Goal: Transaction & Acquisition: Purchase product/service

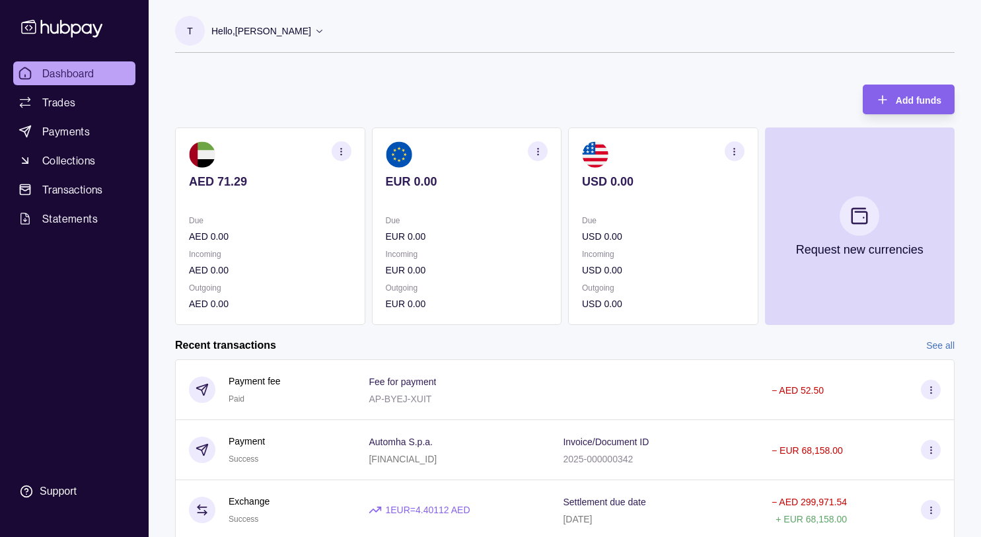
click at [92, 76] on span "Dashboard" at bounding box center [68, 73] width 52 height 16
click at [73, 128] on span "Payments" at bounding box center [66, 132] width 48 height 16
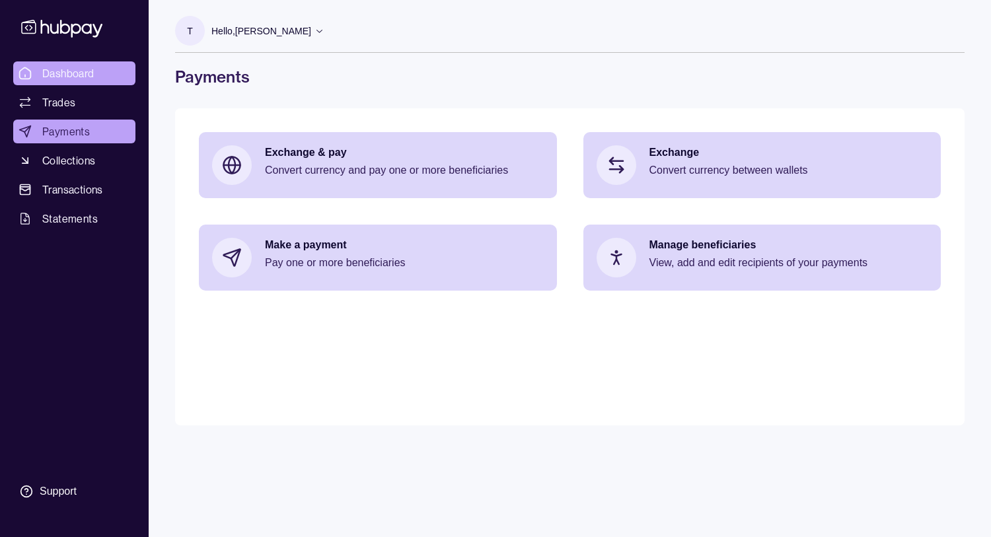
click at [85, 74] on span "Dashboard" at bounding box center [68, 73] width 52 height 16
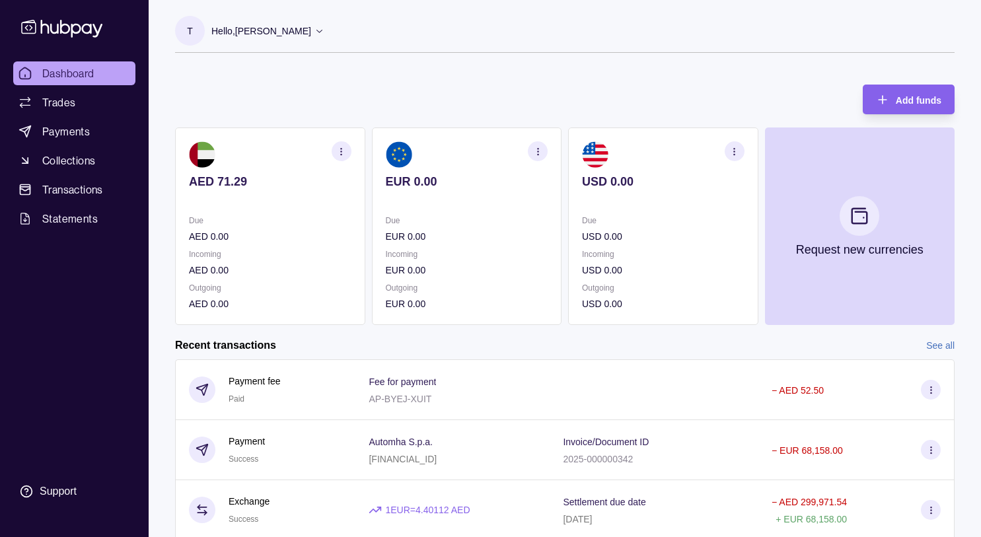
click at [184, 99] on div "Add funds AED 71.29 Due AED 0.00 Incoming AED 0.00 Outgoing AED 0.00 EUR 0.00 D…" at bounding box center [565, 198] width 780 height 254
click at [71, 139] on span "Payments" at bounding box center [66, 132] width 48 height 16
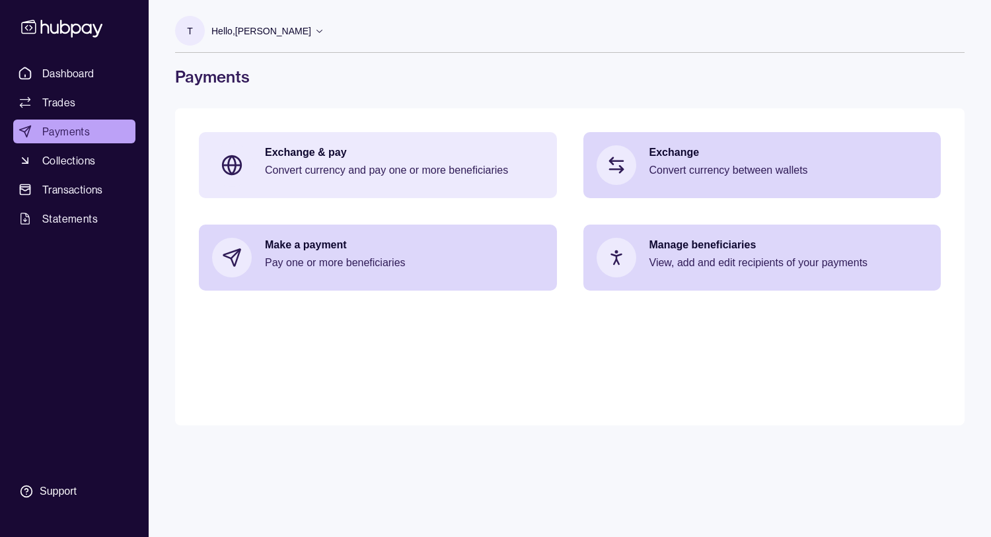
click at [325, 157] on p "Exchange & pay" at bounding box center [404, 152] width 279 height 15
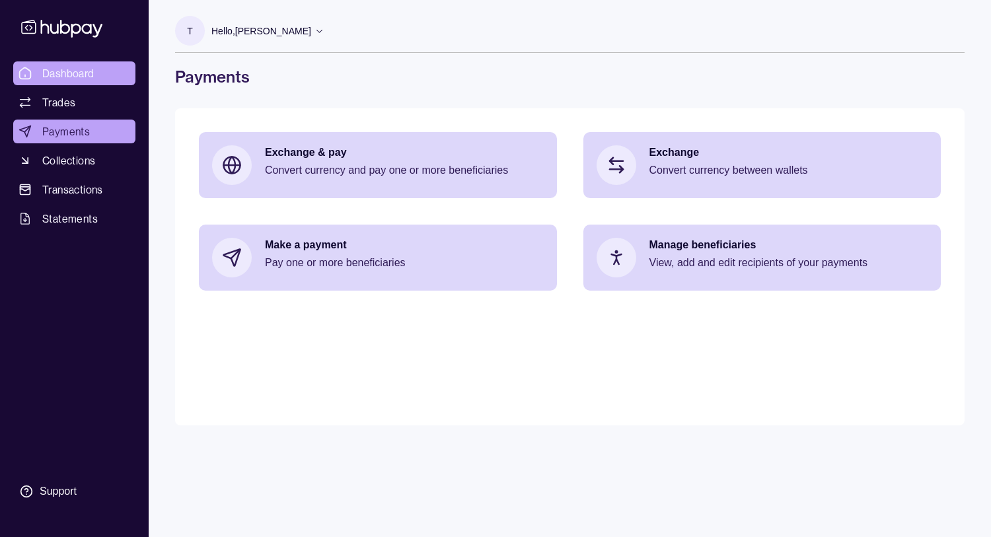
click at [88, 80] on span "Dashboard" at bounding box center [68, 73] width 52 height 16
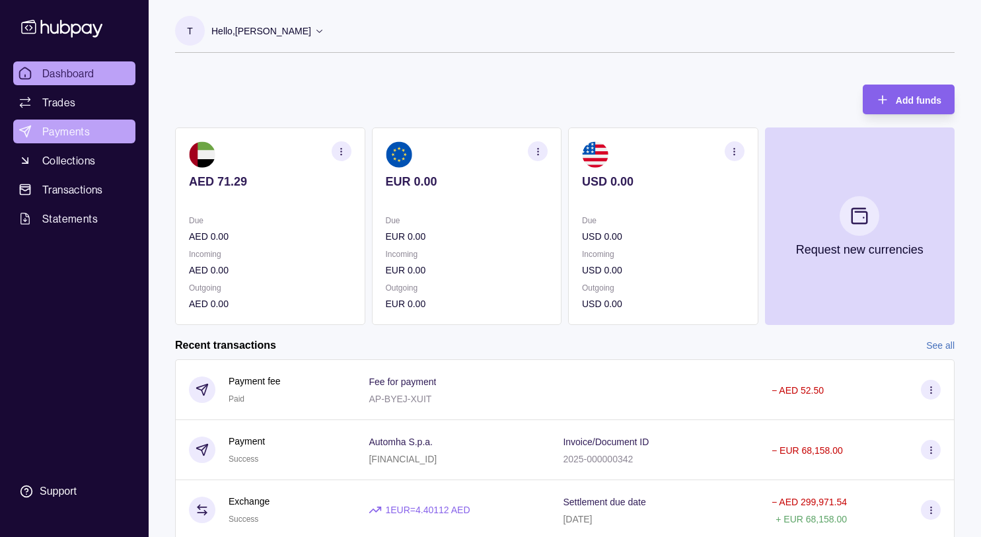
click at [75, 135] on span "Payments" at bounding box center [66, 132] width 48 height 16
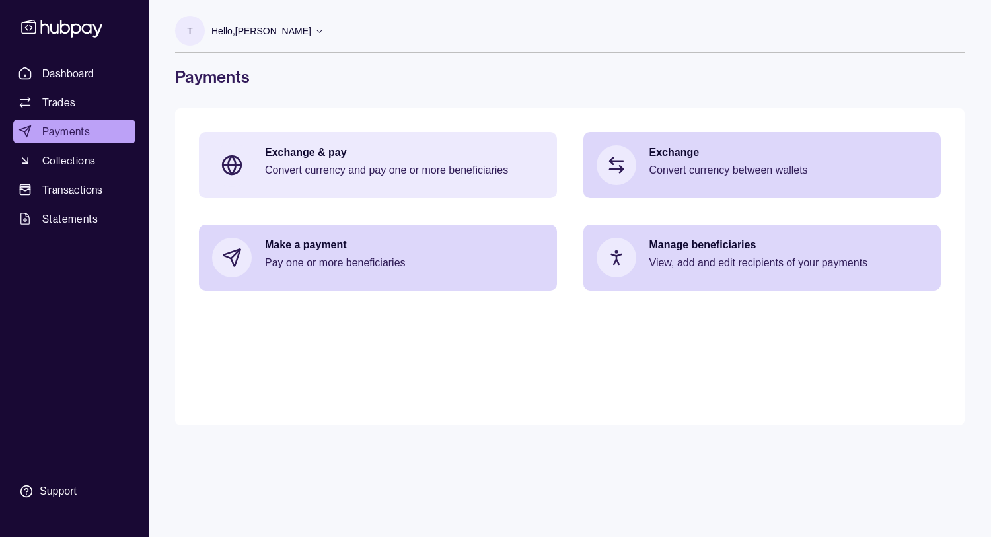
click at [379, 149] on p "Exchange & pay" at bounding box center [404, 152] width 279 height 15
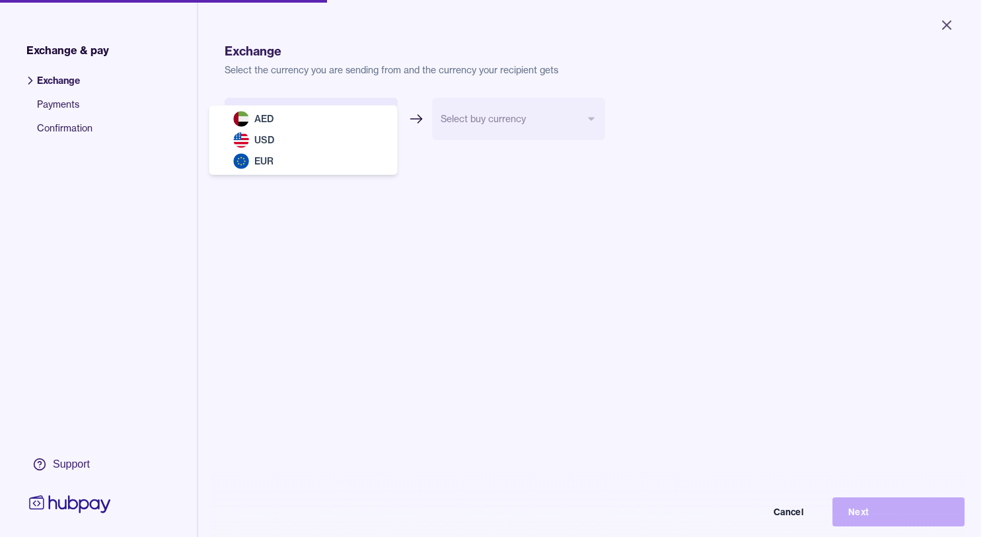
click at [387, 118] on body "Close Exchange & pay Exchange Payments Confirmation Support Exchange Select the…" at bounding box center [490, 268] width 981 height 537
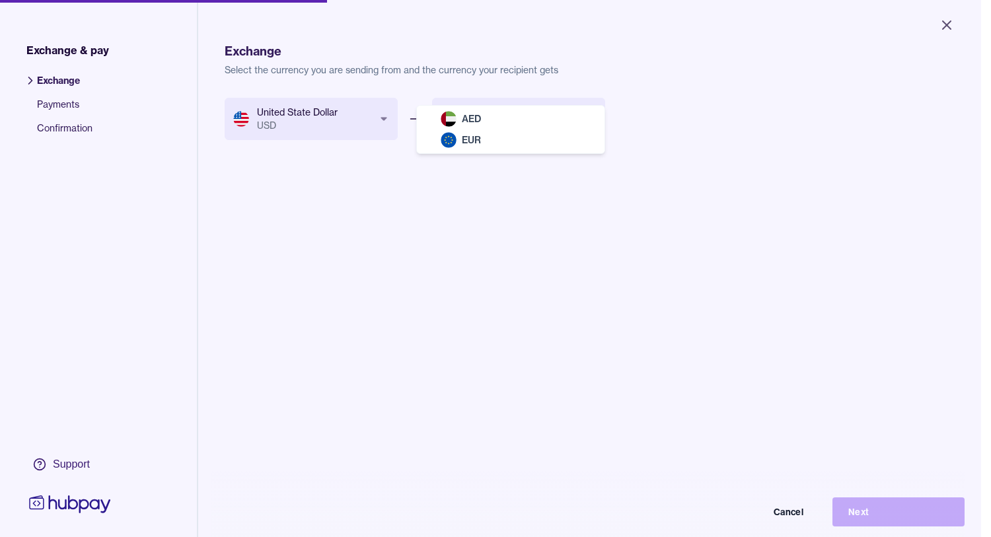
click at [594, 115] on body "Close Exchange & pay Exchange Payments Confirmation Support Exchange Select the…" at bounding box center [490, 268] width 981 height 537
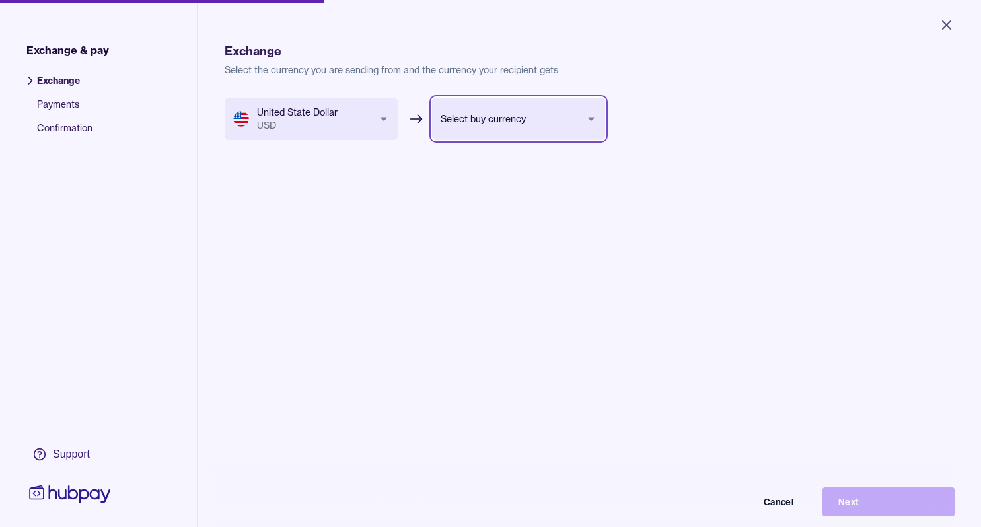
click at [381, 120] on html "Close Exchange & pay Exchange Payments Confirmation Support Exchange Select the…" at bounding box center [490, 263] width 981 height 527
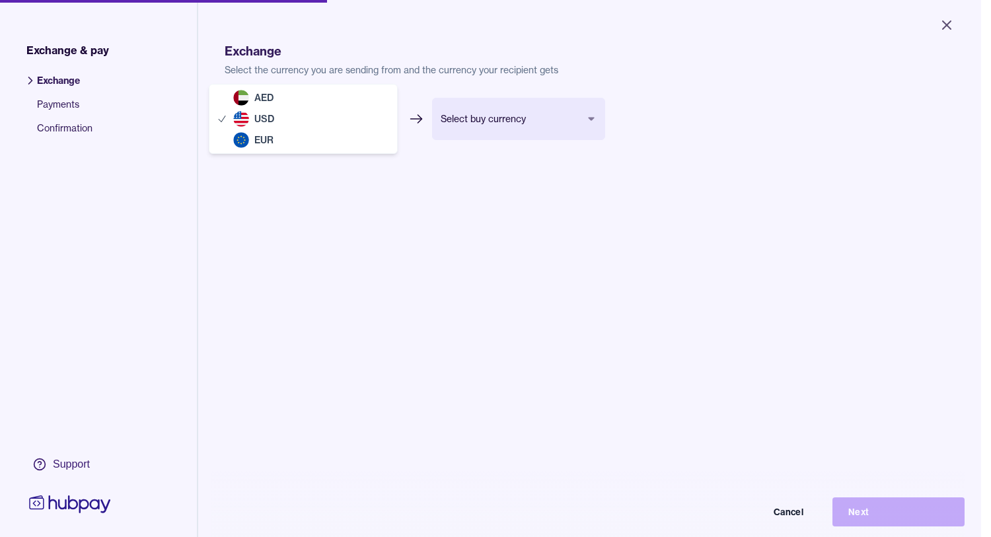
click at [384, 117] on body "Close Exchange & pay Exchange Payments Confirmation Support Exchange Select the…" at bounding box center [490, 268] width 981 height 537
select select "***"
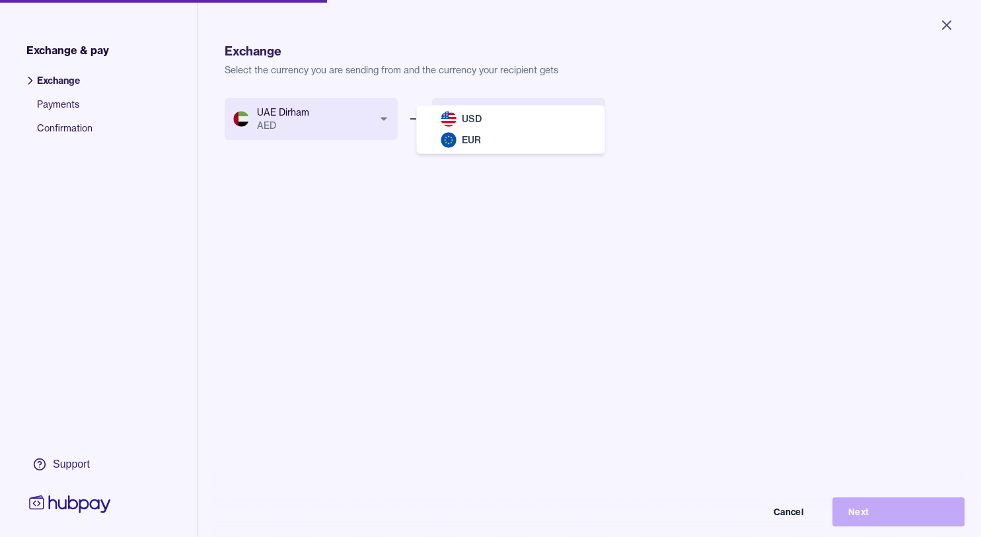
click at [596, 117] on body "Close Exchange & pay Exchange Payments Confirmation Support Exchange Select the…" at bounding box center [490, 268] width 981 height 537
select select "***"
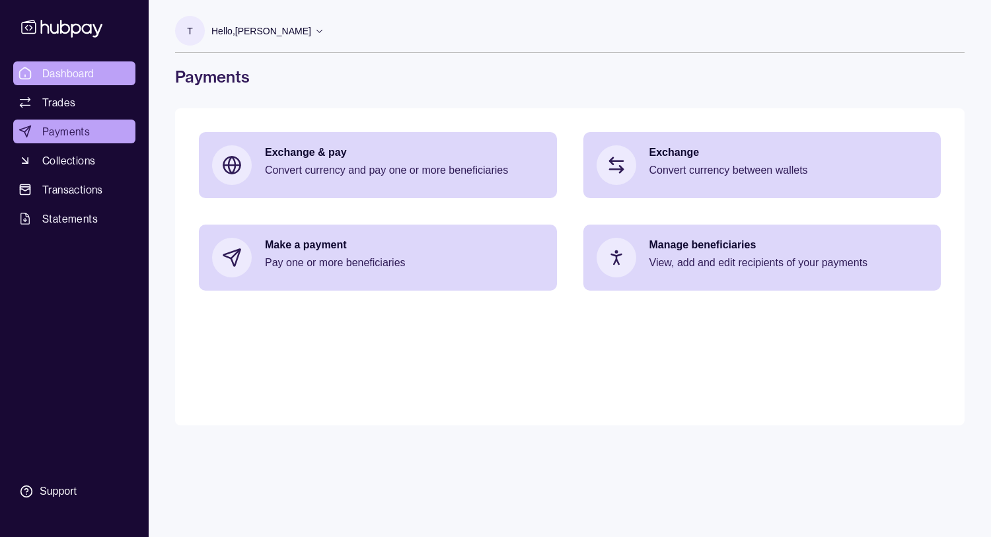
click at [62, 69] on span "Dashboard" at bounding box center [68, 73] width 52 height 16
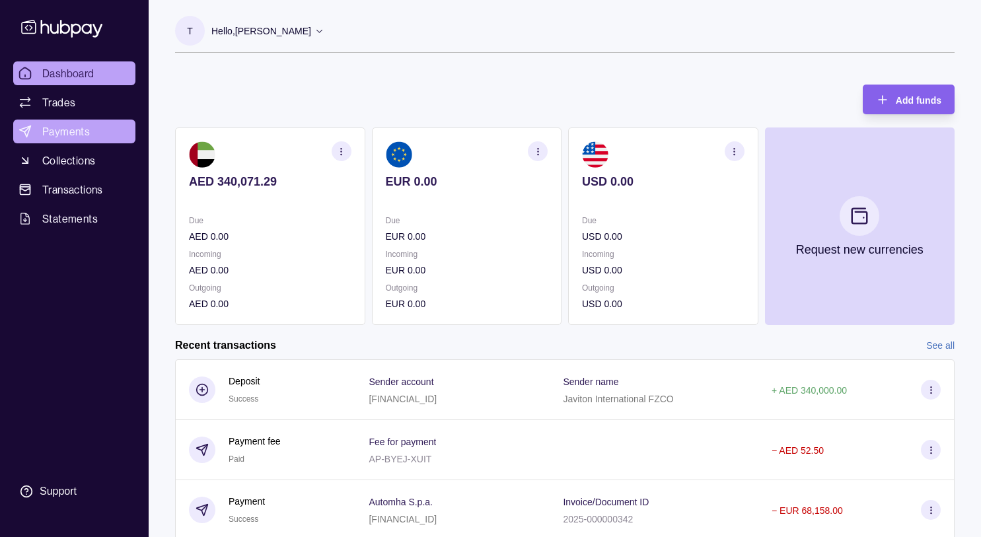
click at [86, 139] on link "Payments" at bounding box center [74, 132] width 122 height 24
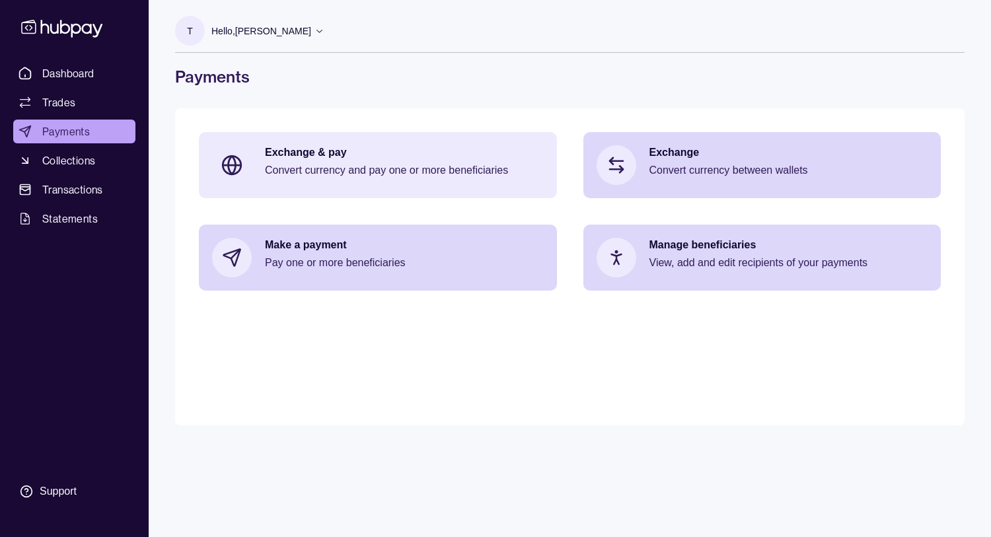
click at [318, 171] on p "Convert currency and pay one or more beneficiaries" at bounding box center [404, 170] width 279 height 15
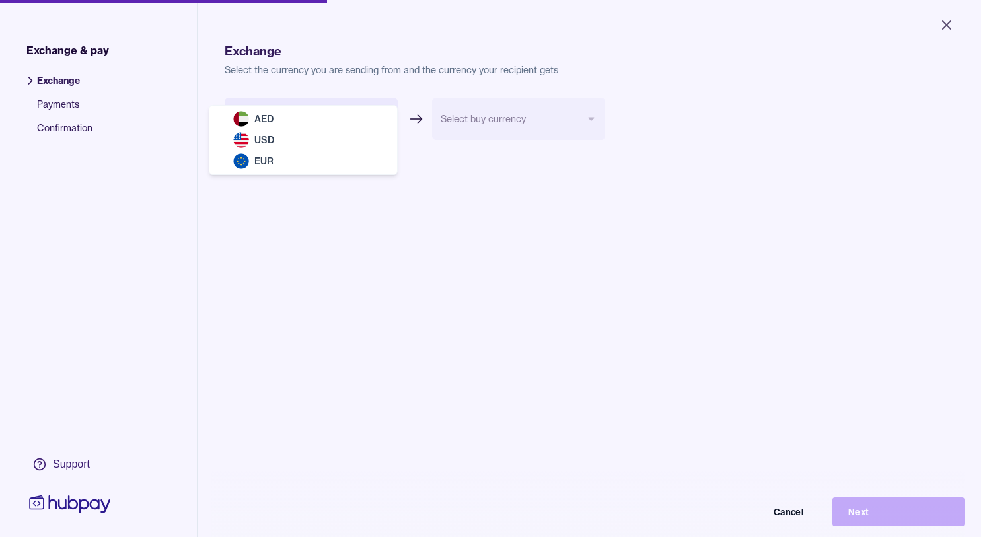
click at [386, 119] on body "Close Exchange & pay Exchange Payments Confirmation Support Exchange Select the…" at bounding box center [490, 268] width 981 height 537
select select "***"
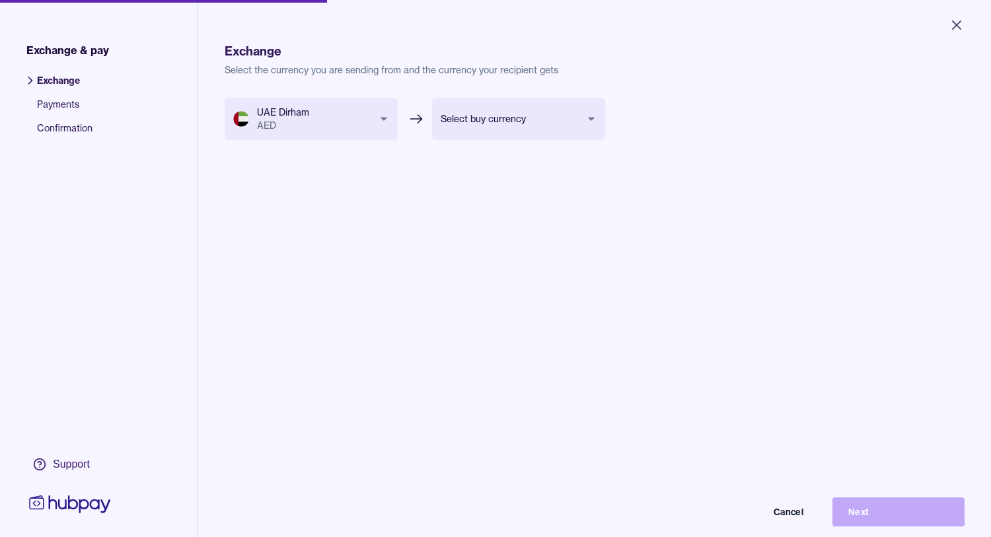
click at [593, 118] on body "Close Exchange & pay Exchange Payments Confirmation Support Exchange Select the…" at bounding box center [495, 268] width 991 height 537
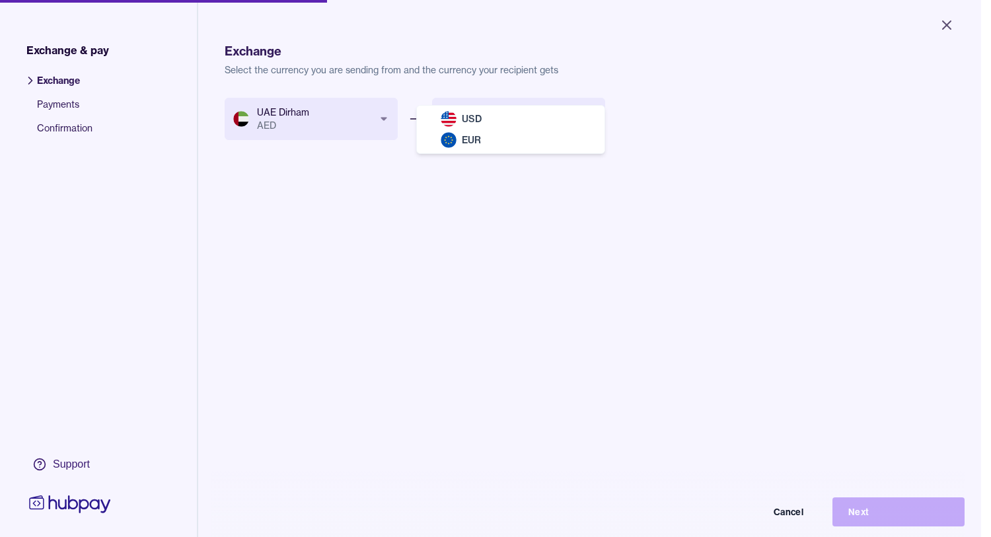
select select "***"
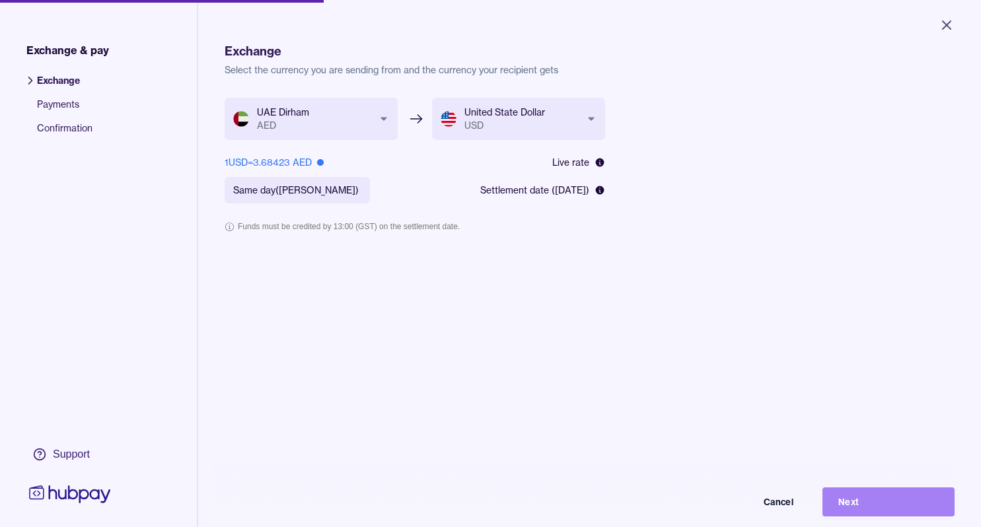
click at [895, 507] on button "Next" at bounding box center [889, 502] width 132 height 29
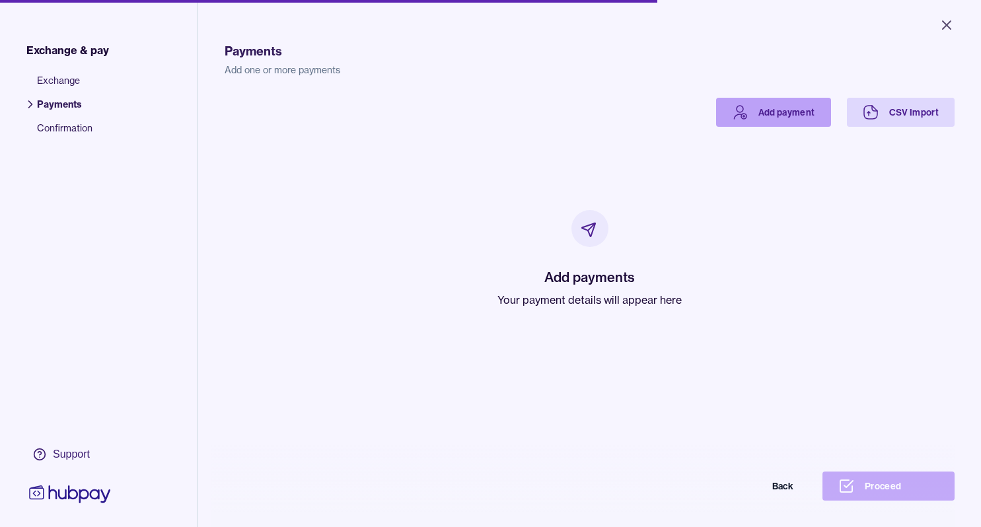
click at [793, 108] on link "Add payment" at bounding box center [773, 112] width 115 height 29
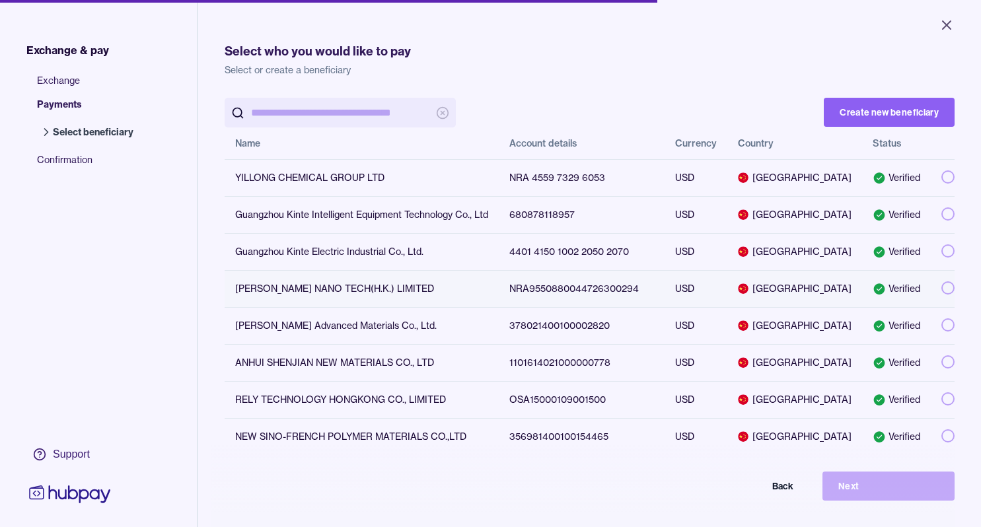
click at [941, 288] on button "button" at bounding box center [947, 287] width 13 height 13
click at [880, 497] on button "Next" at bounding box center [889, 486] width 132 height 29
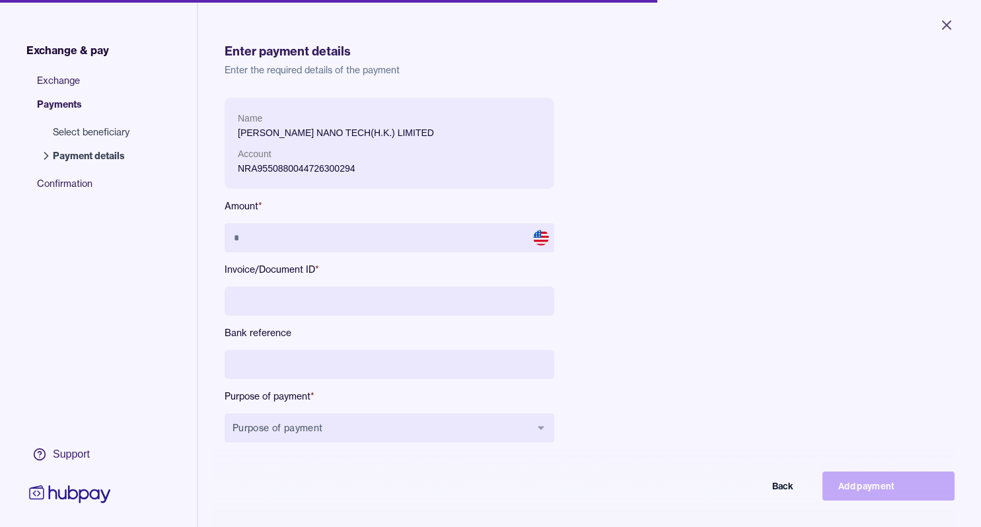
click at [327, 298] on input at bounding box center [390, 301] width 330 height 29
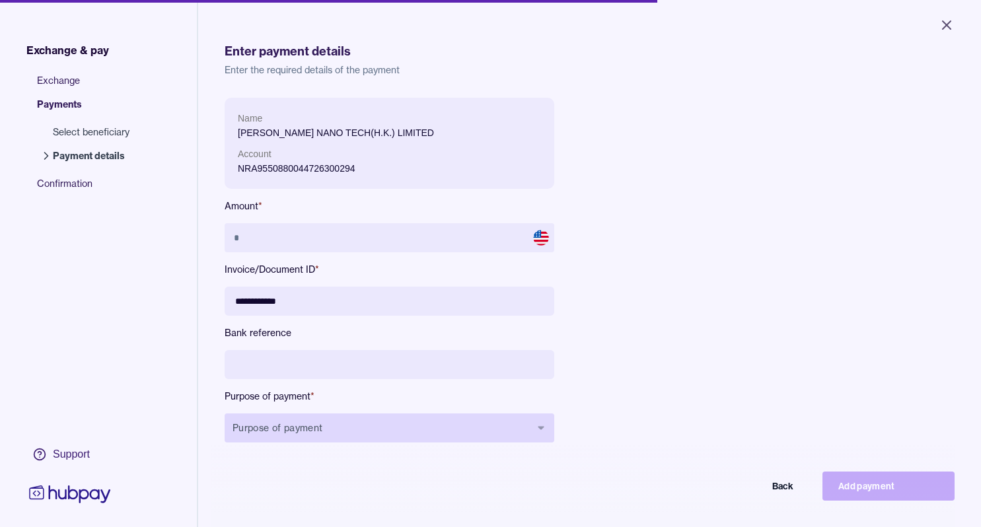
type input "**********"
click at [543, 432] on icon "button" at bounding box center [541, 428] width 11 height 11
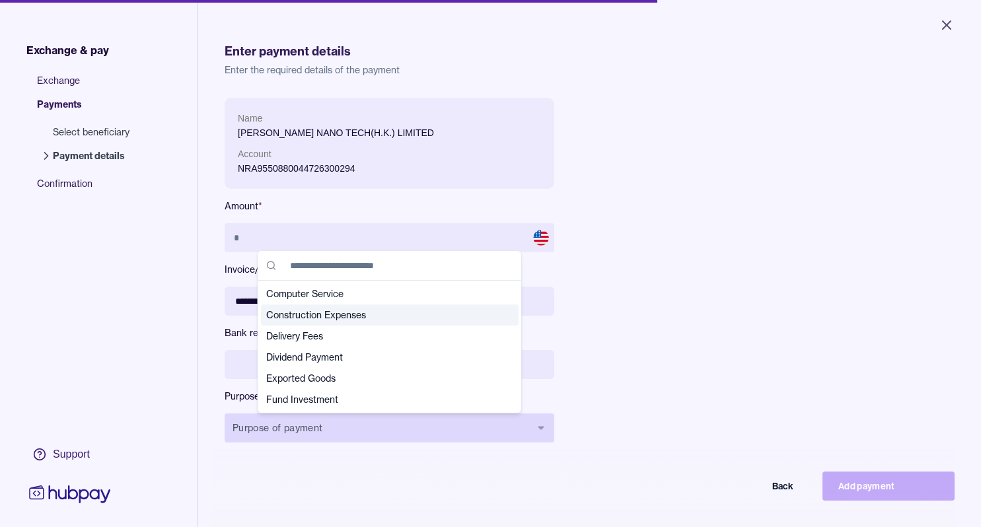
scroll to position [64, 0]
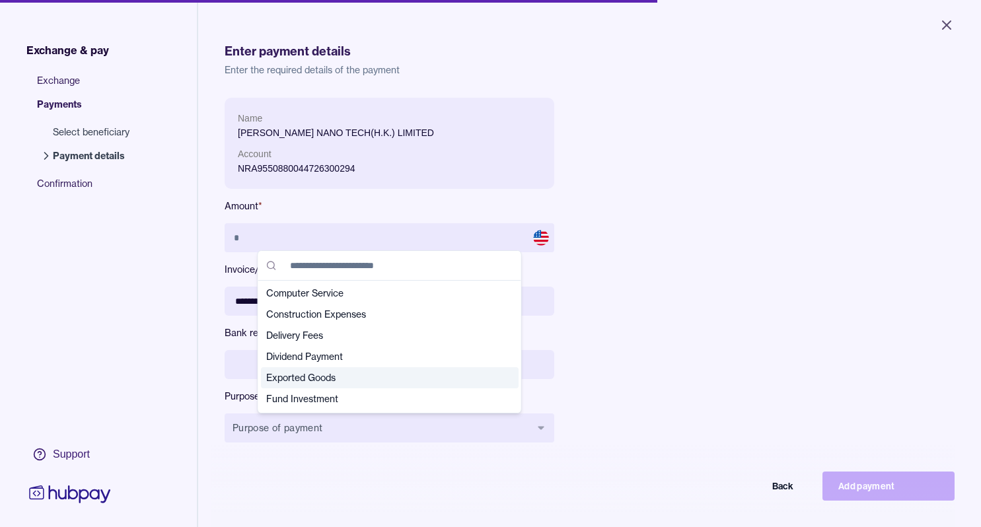
click at [380, 375] on span "Exported Goods" at bounding box center [381, 377] width 231 height 13
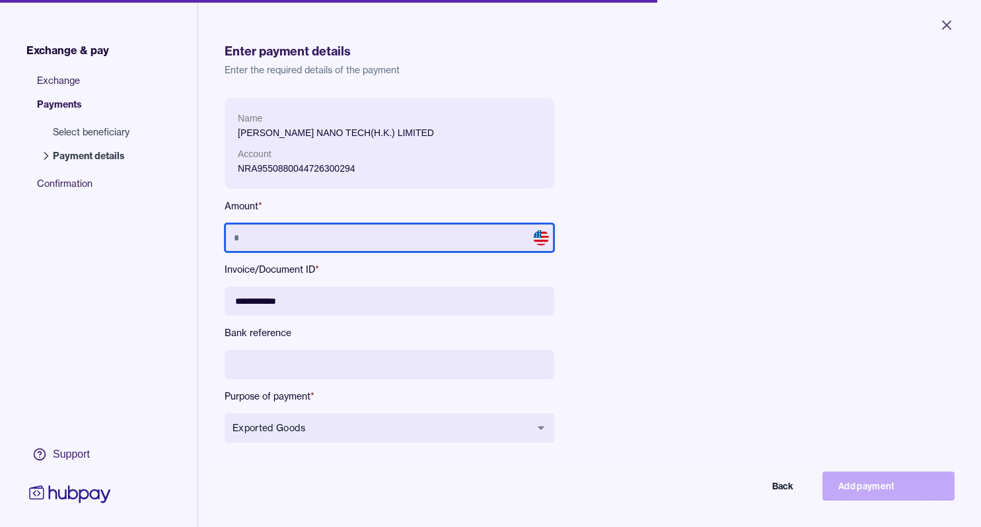
click at [313, 239] on input "text" at bounding box center [390, 237] width 330 height 29
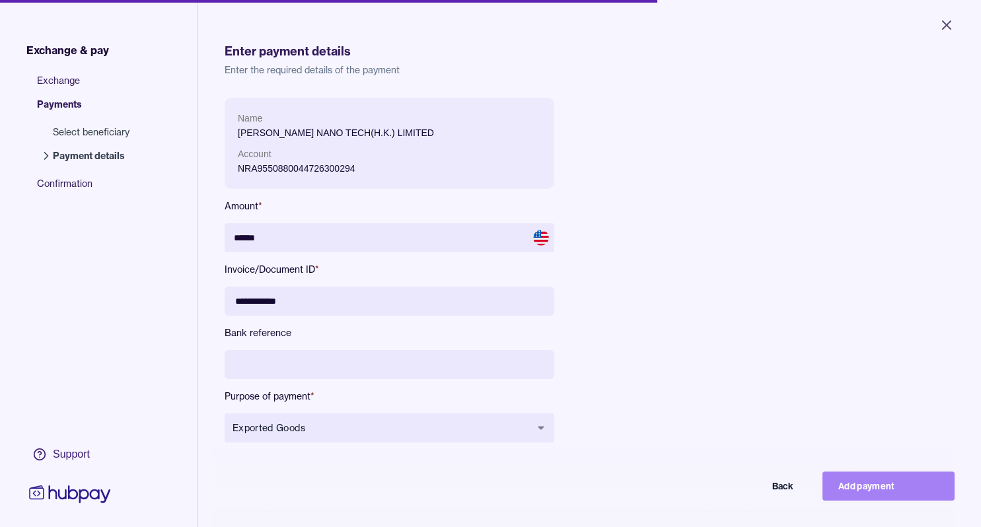
click at [868, 501] on button "Add payment" at bounding box center [889, 486] width 132 height 29
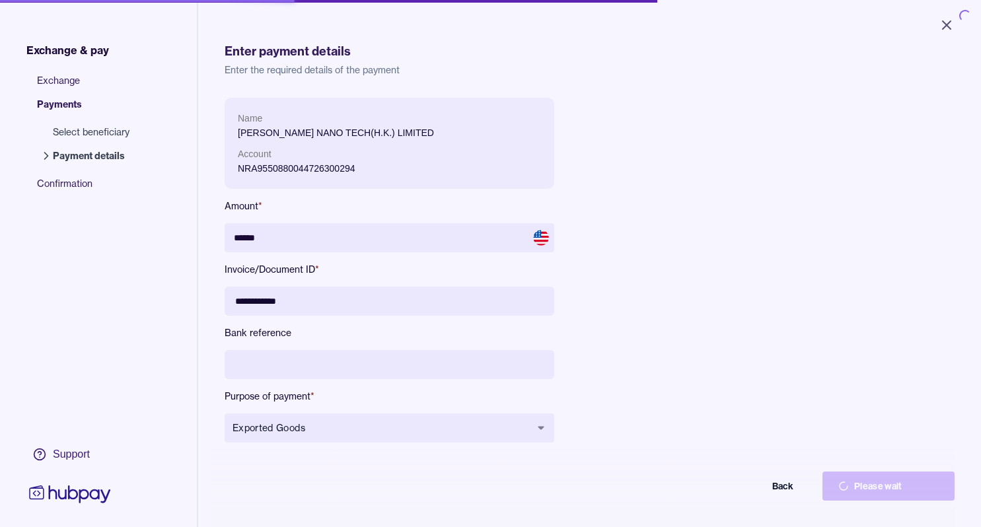
type input "*****"
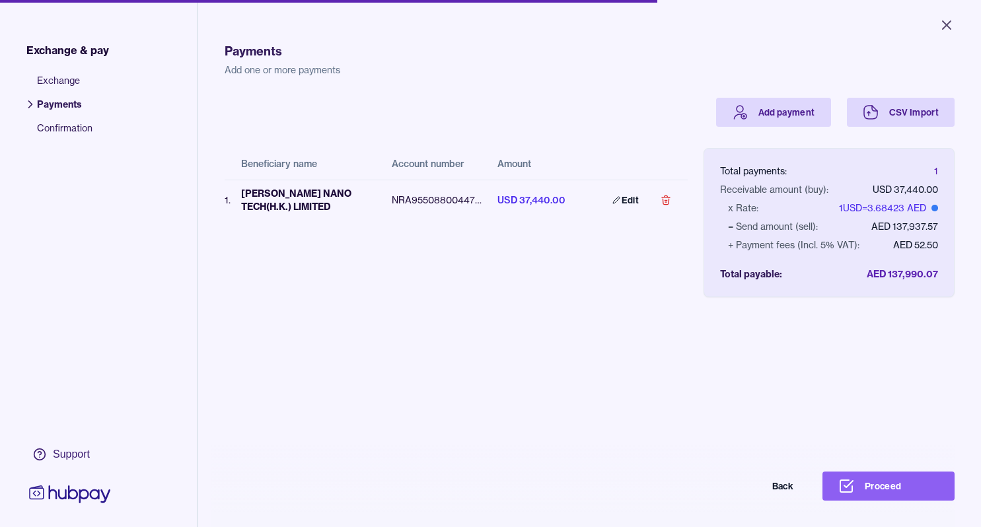
click at [868, 501] on button "Proceed" at bounding box center [889, 486] width 132 height 29
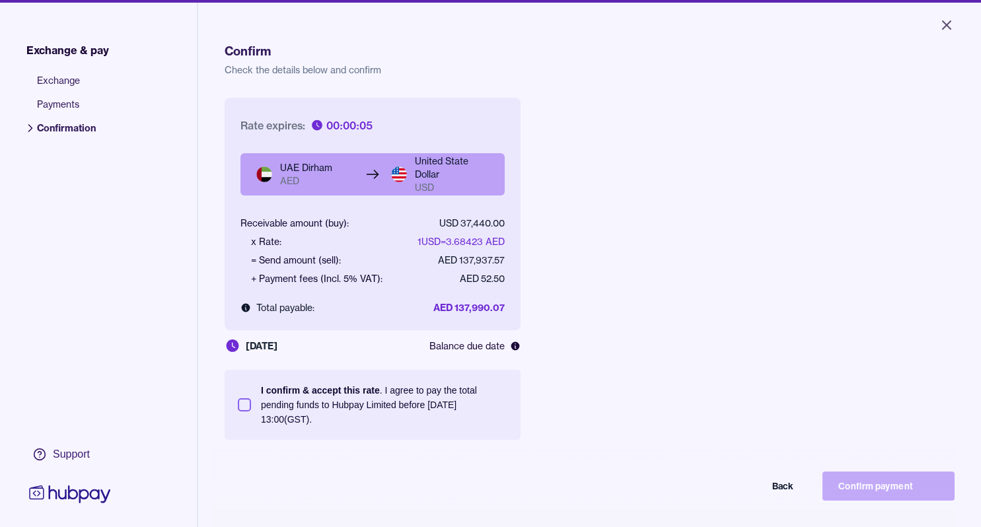
click at [244, 408] on button "I confirm & accept this rate . I agree to pay the total pending funds to Hubpay…" at bounding box center [244, 404] width 13 height 13
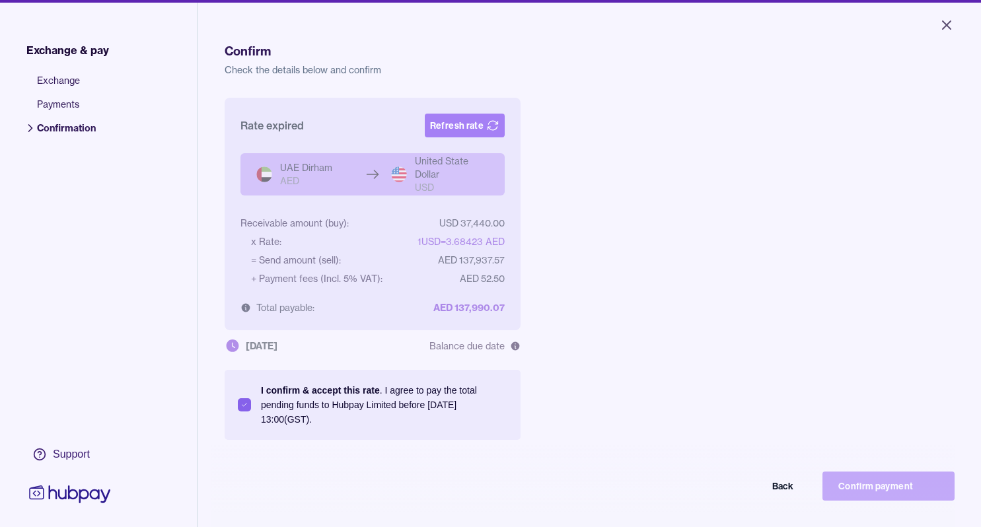
click at [461, 125] on button "Refresh rate" at bounding box center [465, 126] width 80 height 24
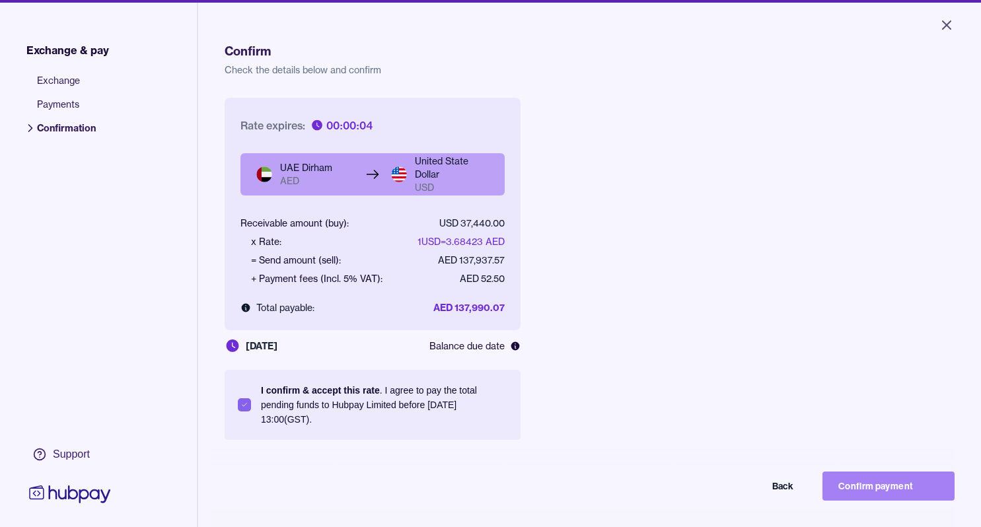
click at [873, 493] on button "Confirm payment" at bounding box center [889, 486] width 132 height 29
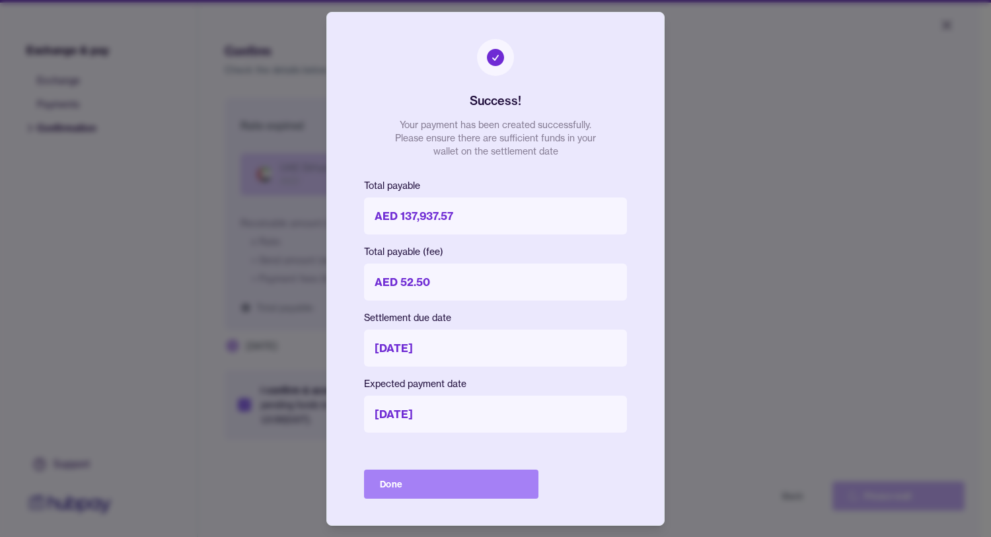
click at [406, 490] on button "Done" at bounding box center [451, 484] width 174 height 29
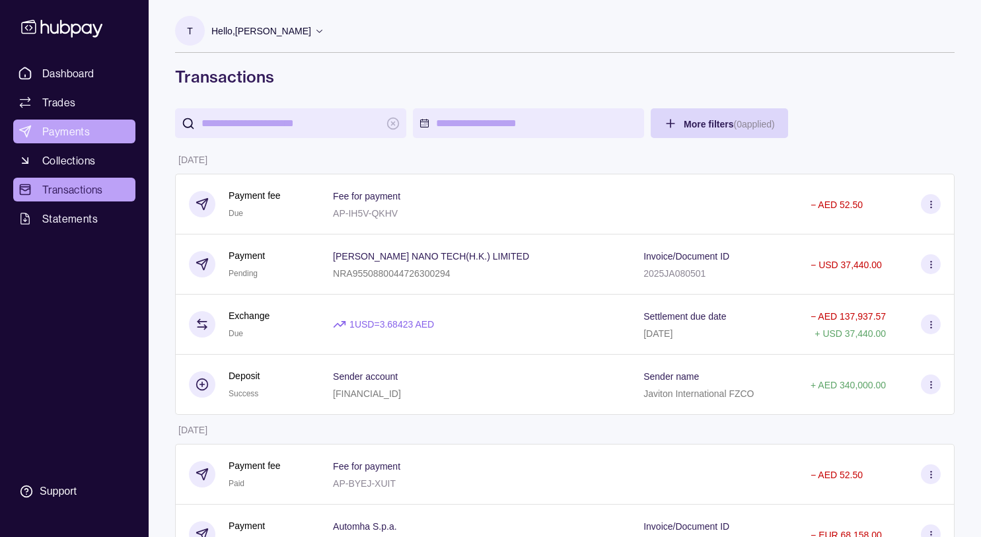
click at [91, 126] on link "Payments" at bounding box center [74, 132] width 122 height 24
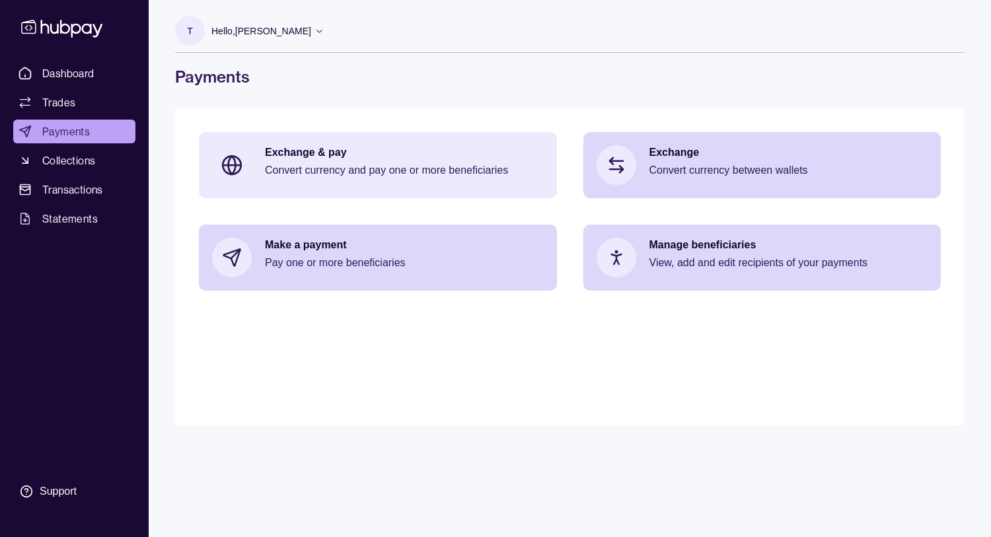
click at [313, 162] on div "Exchange & pay Convert currency and pay one or more beneficiaries" at bounding box center [404, 165] width 279 height 40
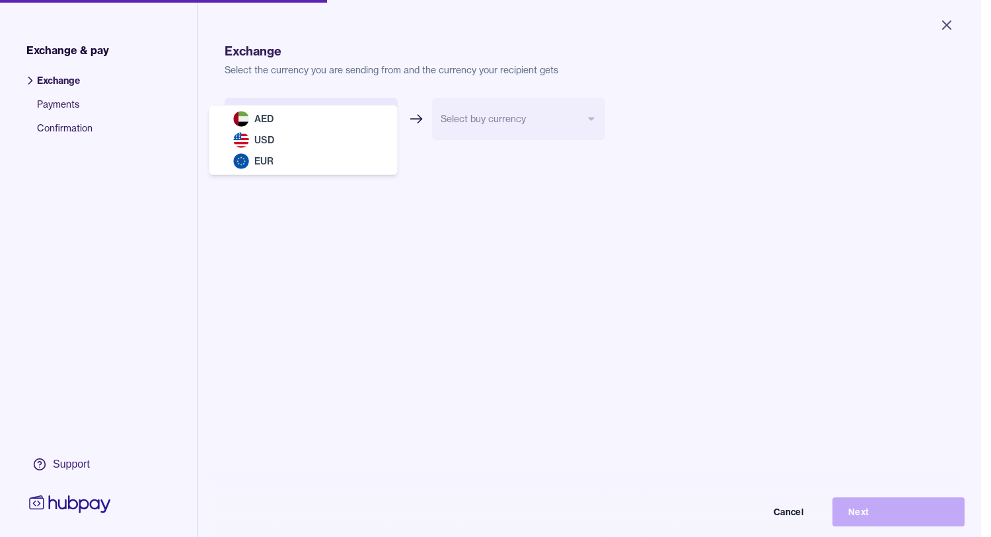
click at [384, 115] on body "Close Exchange & pay Exchange Payments Confirmation Support Exchange Select the…" at bounding box center [490, 268] width 981 height 537
select select "***"
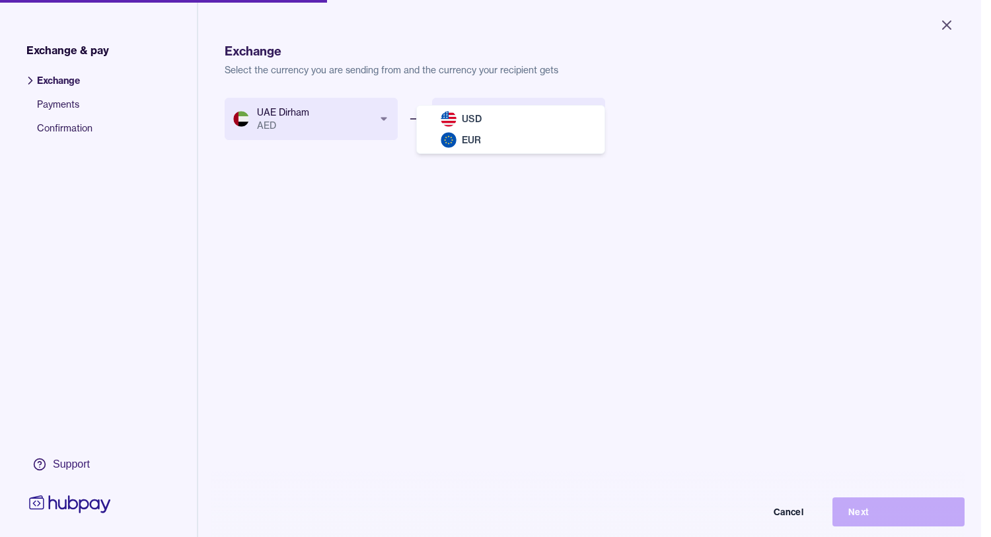
click at [591, 118] on body "Close Exchange & pay Exchange Payments Confirmation Support Exchange Select the…" at bounding box center [490, 268] width 981 height 537
select select "***"
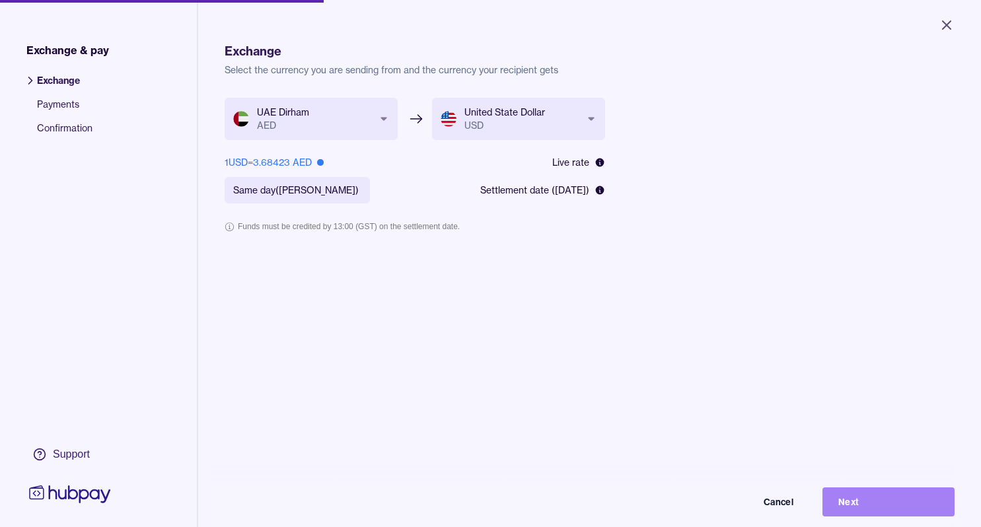
click at [856, 513] on button "Next" at bounding box center [889, 502] width 132 height 29
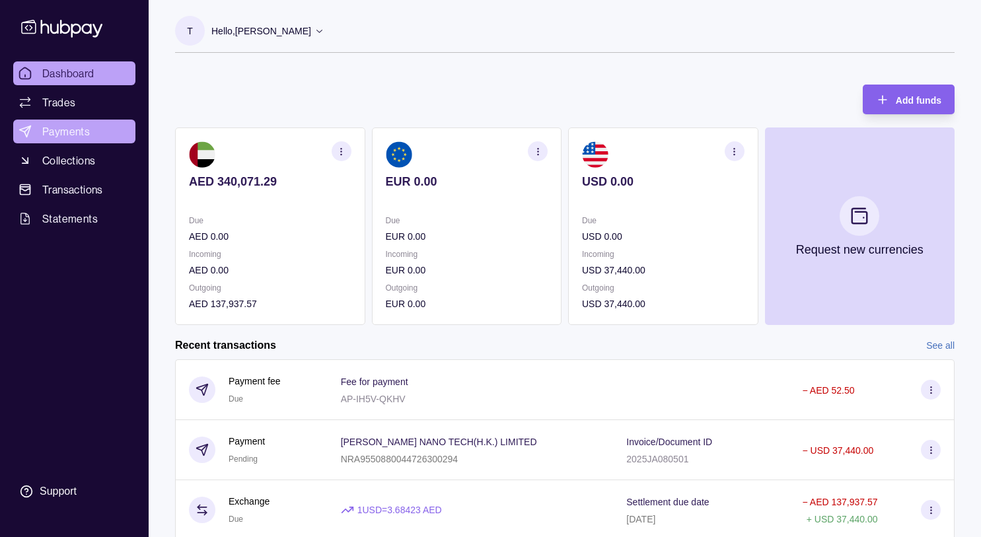
click at [84, 128] on span "Payments" at bounding box center [66, 132] width 48 height 16
click at [87, 131] on span "Payments" at bounding box center [66, 132] width 48 height 16
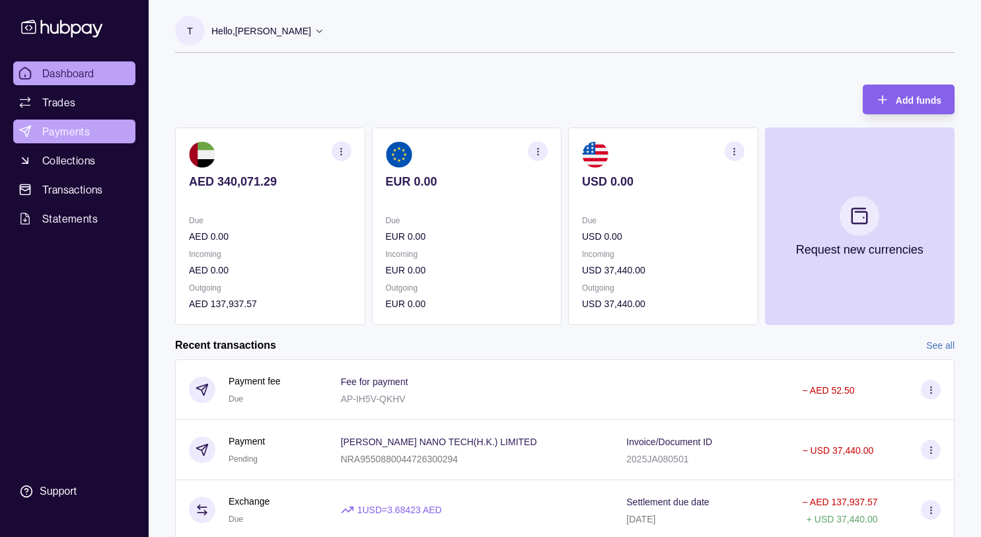
click at [87, 131] on span "Payments" at bounding box center [66, 132] width 48 height 16
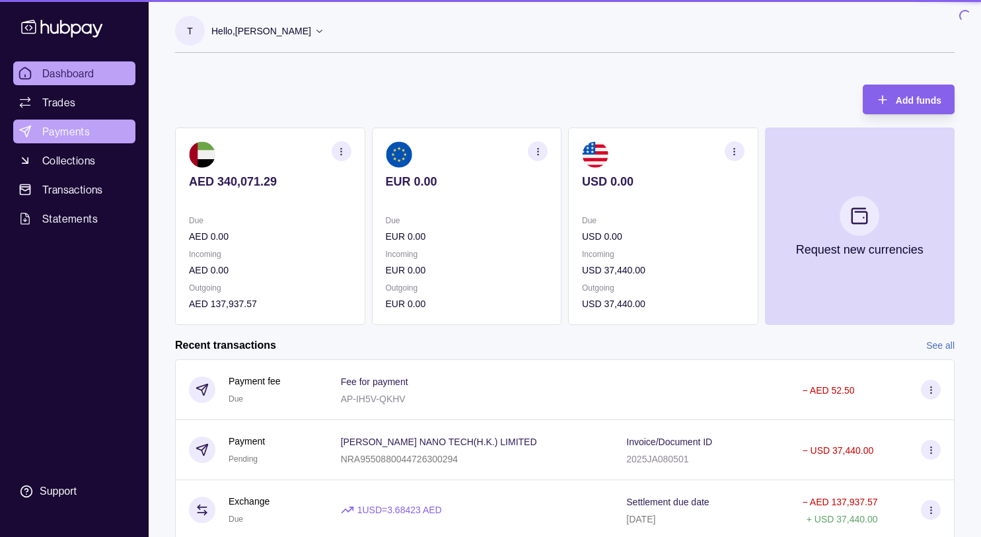
click at [87, 131] on span "Payments" at bounding box center [66, 132] width 48 height 16
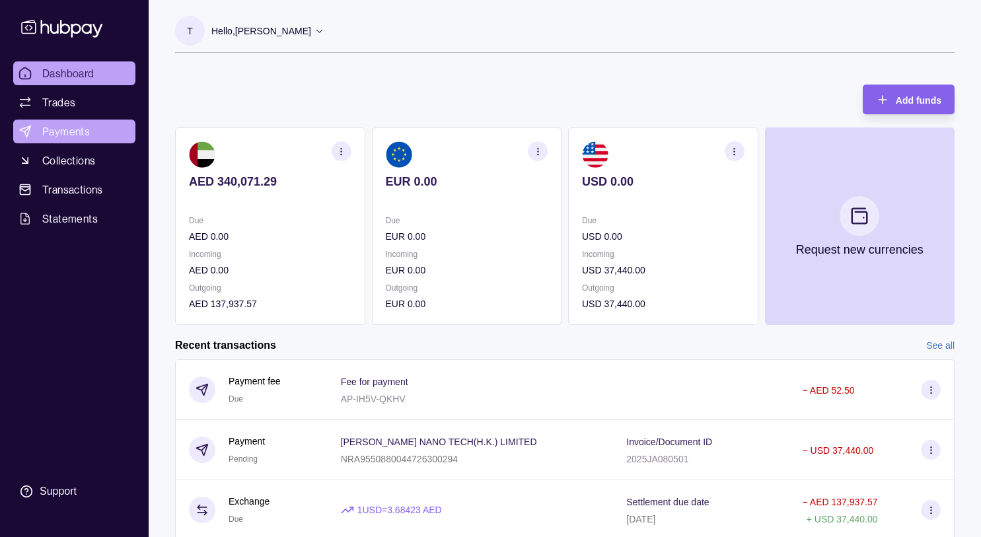
click at [87, 131] on span "Payments" at bounding box center [66, 132] width 48 height 16
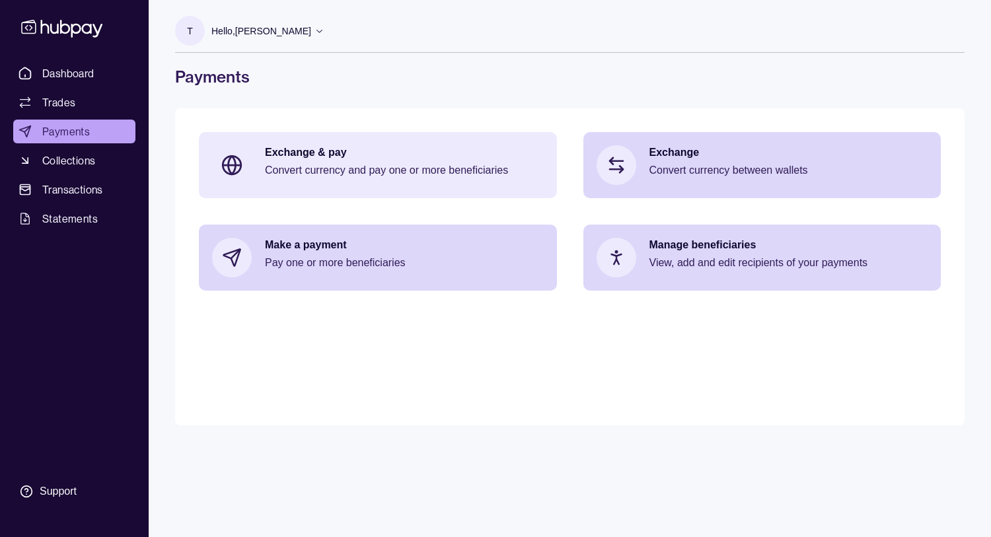
click at [350, 144] on div "Exchange & pay Convert currency and pay one or more beneficiaries" at bounding box center [378, 165] width 358 height 66
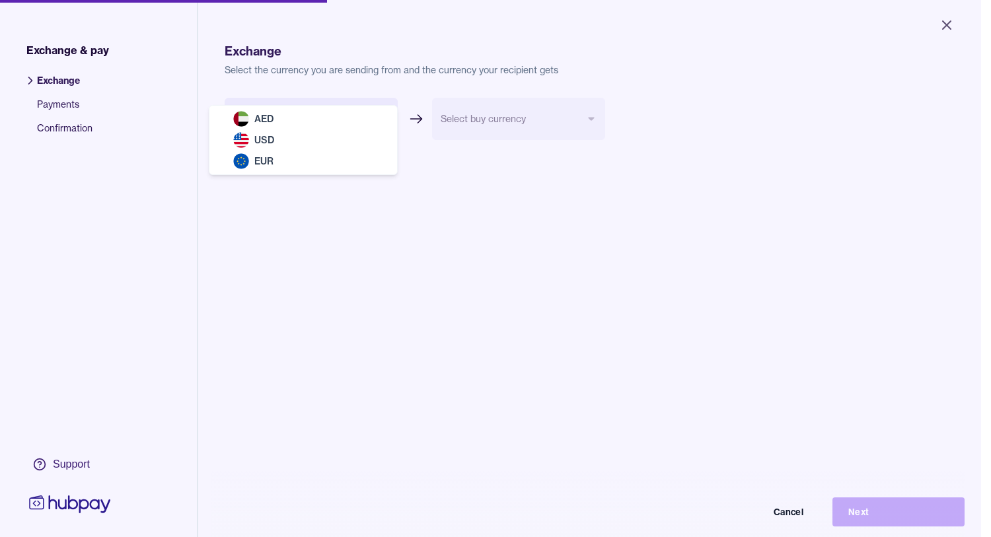
click at [385, 117] on body "Close Exchange & pay Exchange Payments Confirmation Support Exchange Select the…" at bounding box center [490, 268] width 981 height 537
select select "***"
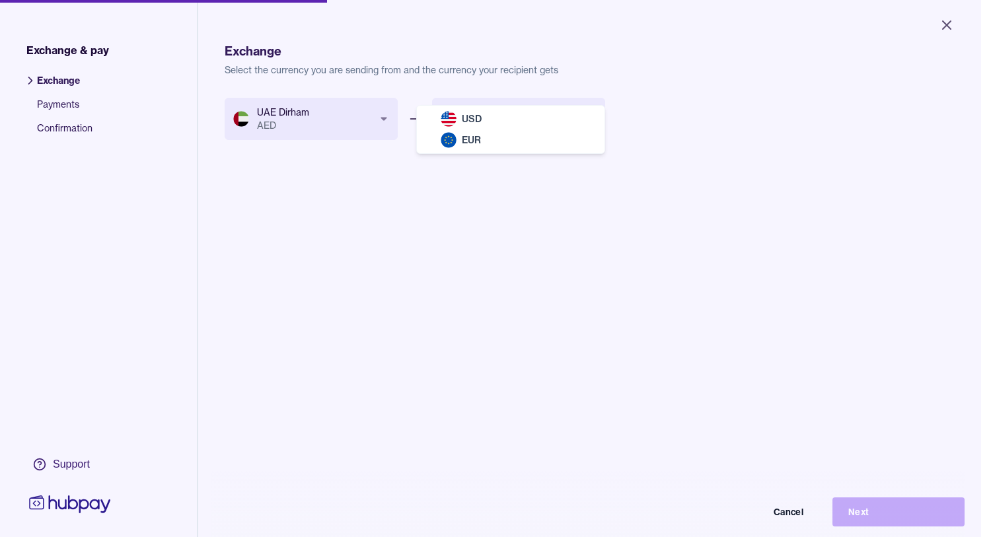
click at [598, 120] on body "Close Exchange & pay Exchange Payments Confirmation Support Exchange Select the…" at bounding box center [490, 268] width 981 height 537
select select "***"
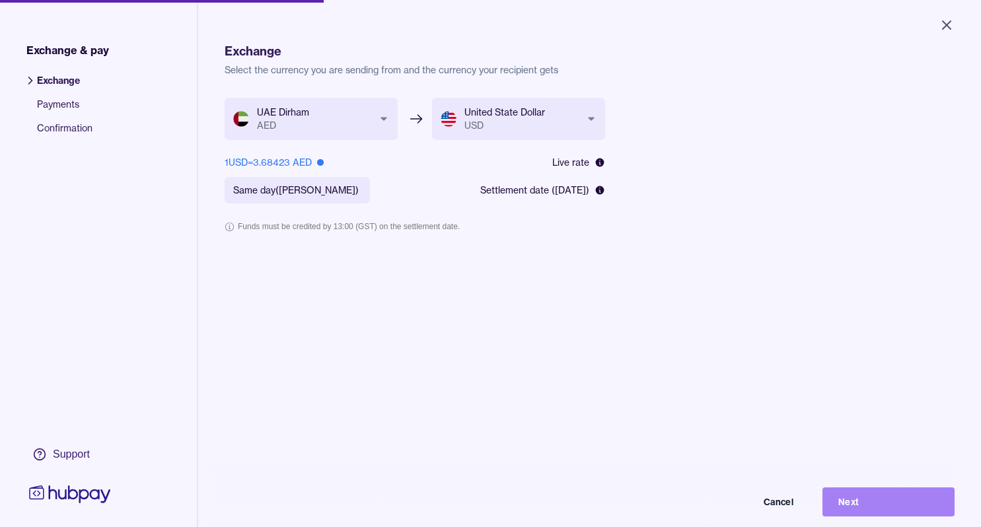
click at [876, 513] on button "Next" at bounding box center [889, 502] width 132 height 29
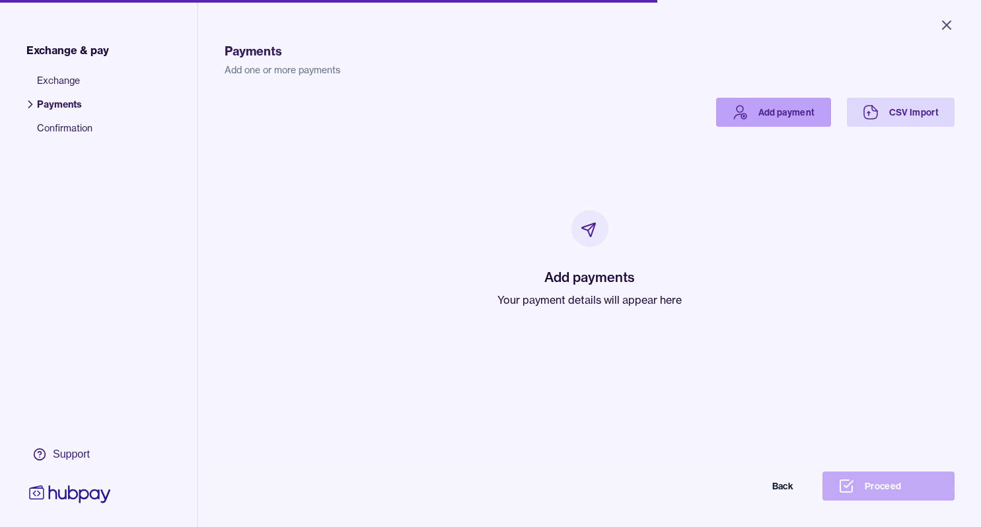
click at [808, 110] on link "Add payment" at bounding box center [773, 112] width 115 height 29
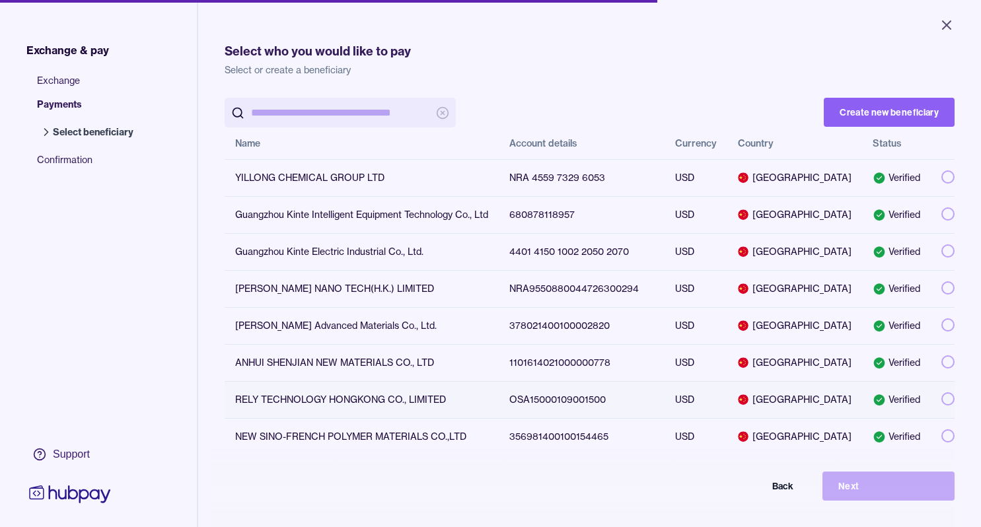
click at [941, 399] on button "button" at bounding box center [947, 398] width 13 height 13
click at [875, 500] on button "Next" at bounding box center [889, 486] width 132 height 29
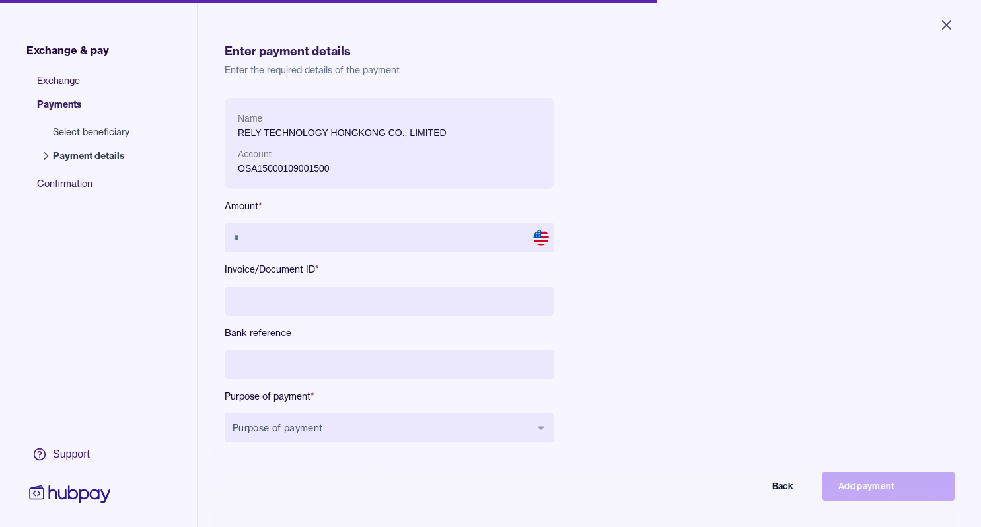
click at [268, 301] on input at bounding box center [390, 301] width 330 height 29
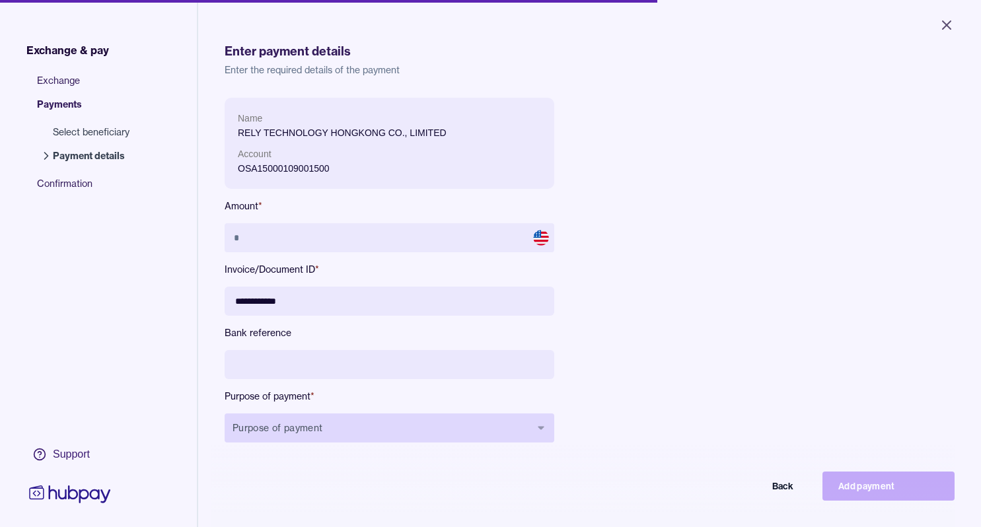
type input "**********"
click at [544, 427] on icon "button" at bounding box center [541, 428] width 11 height 11
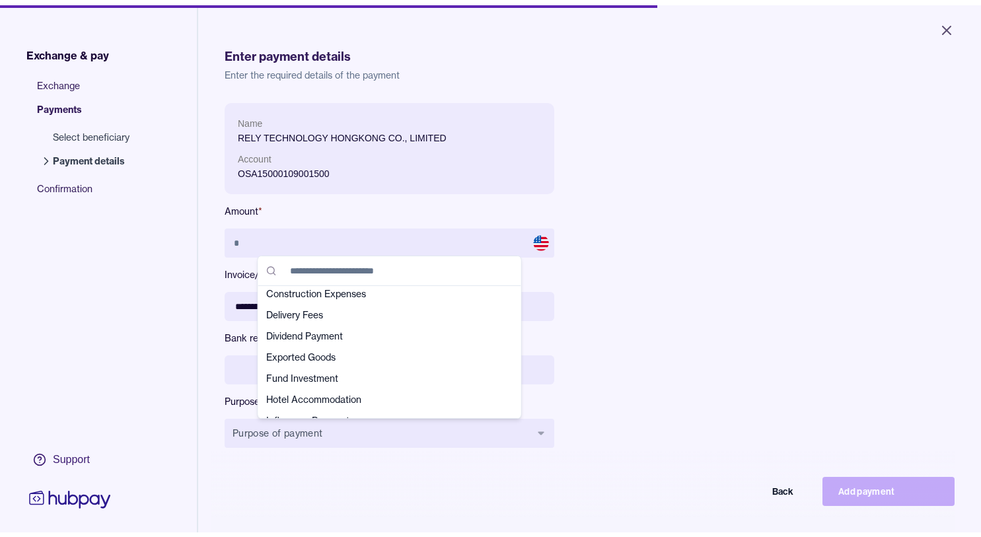
scroll to position [91, 0]
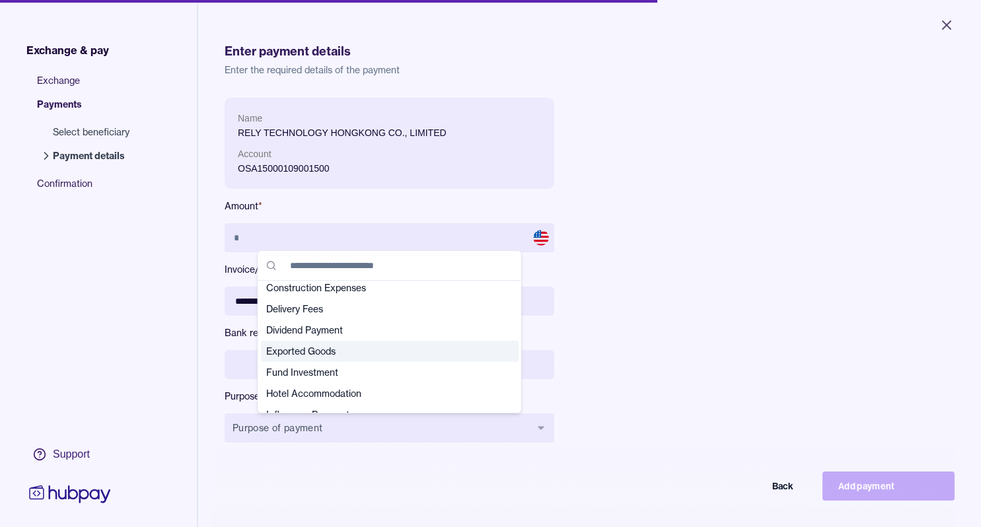
click at [309, 348] on span "Exported Goods" at bounding box center [381, 351] width 231 height 13
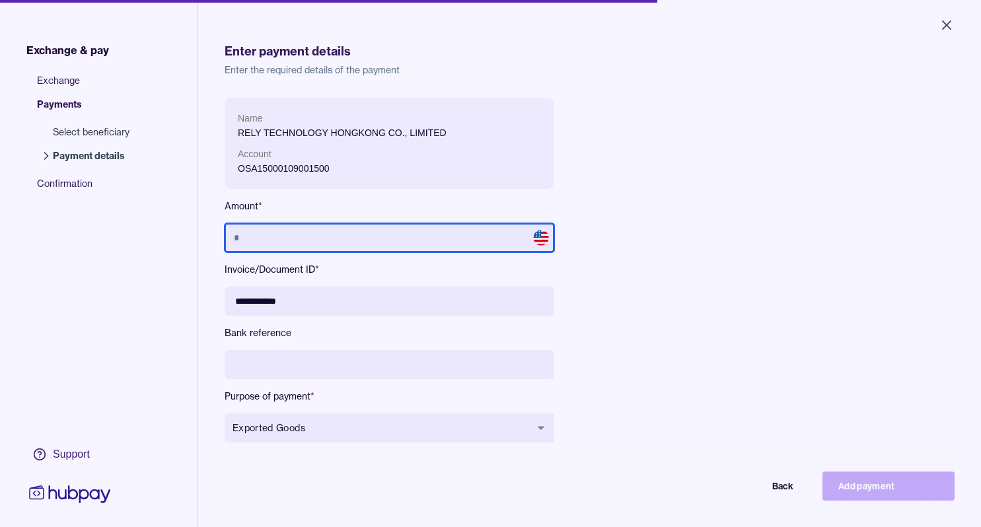
click at [331, 239] on input "text" at bounding box center [390, 237] width 330 height 29
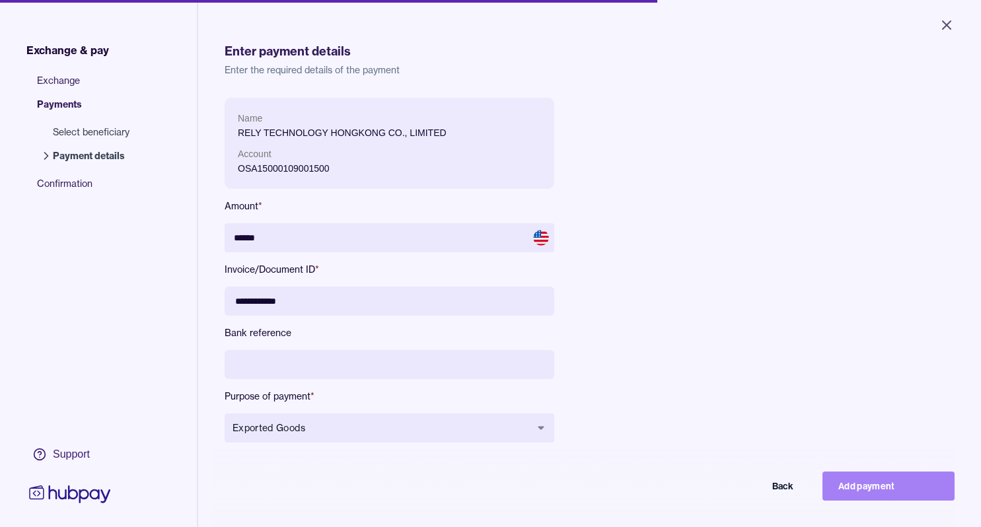
click at [885, 497] on button "Add payment" at bounding box center [889, 486] width 132 height 29
type input "*****"
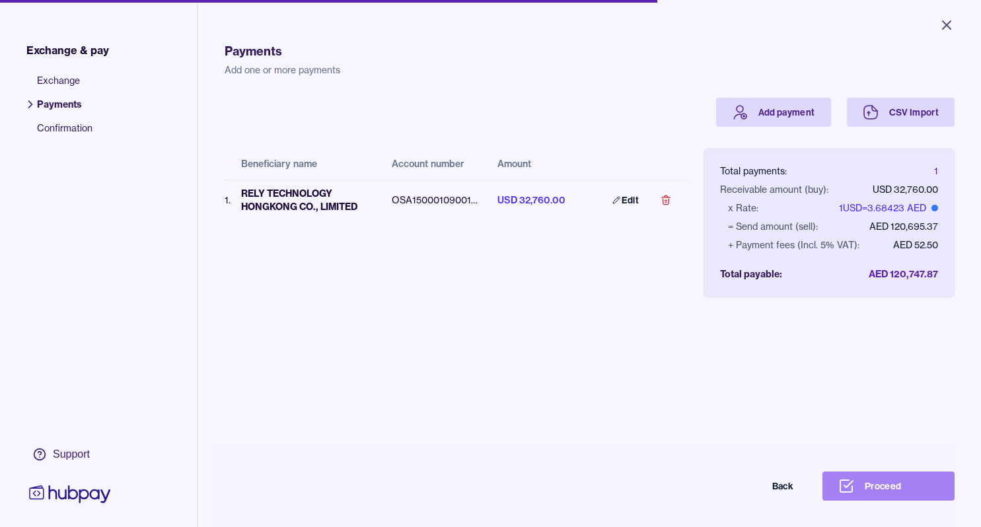
click at [893, 501] on button "Proceed" at bounding box center [889, 486] width 132 height 29
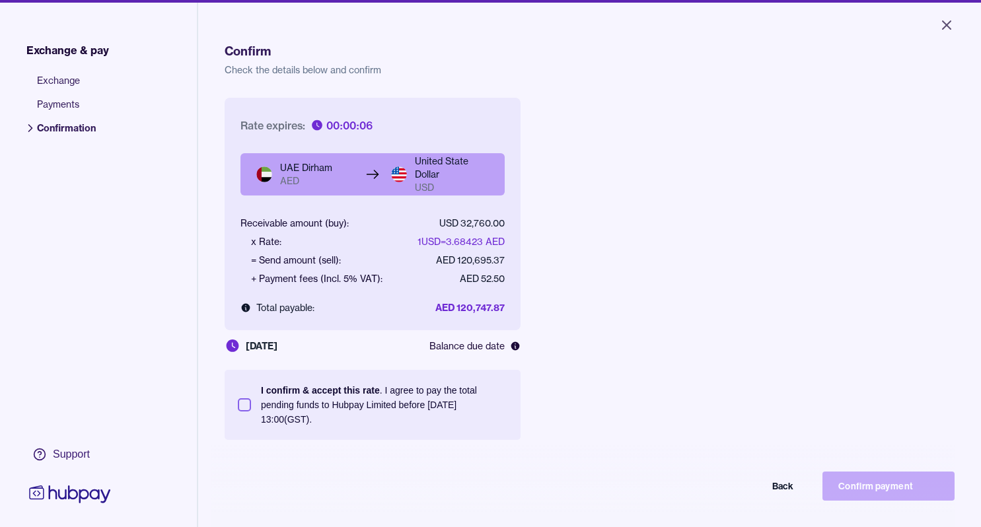
click at [244, 404] on button "I confirm & accept this rate . I agree to pay the total pending funds to Hubpay…" at bounding box center [244, 404] width 13 height 13
click at [899, 492] on button "Confirm payment" at bounding box center [889, 486] width 132 height 29
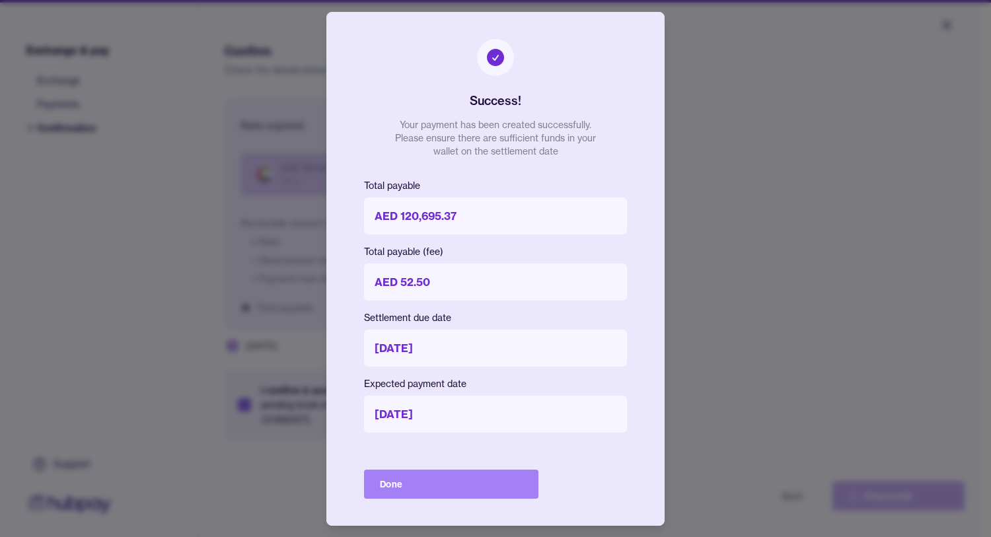
click at [493, 490] on button "Done" at bounding box center [451, 484] width 174 height 29
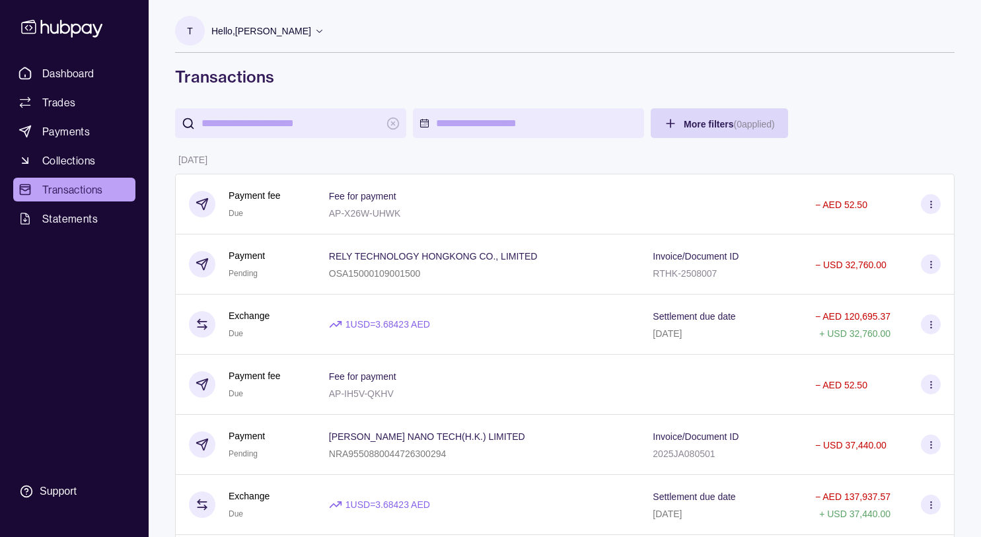
scroll to position [2, 0]
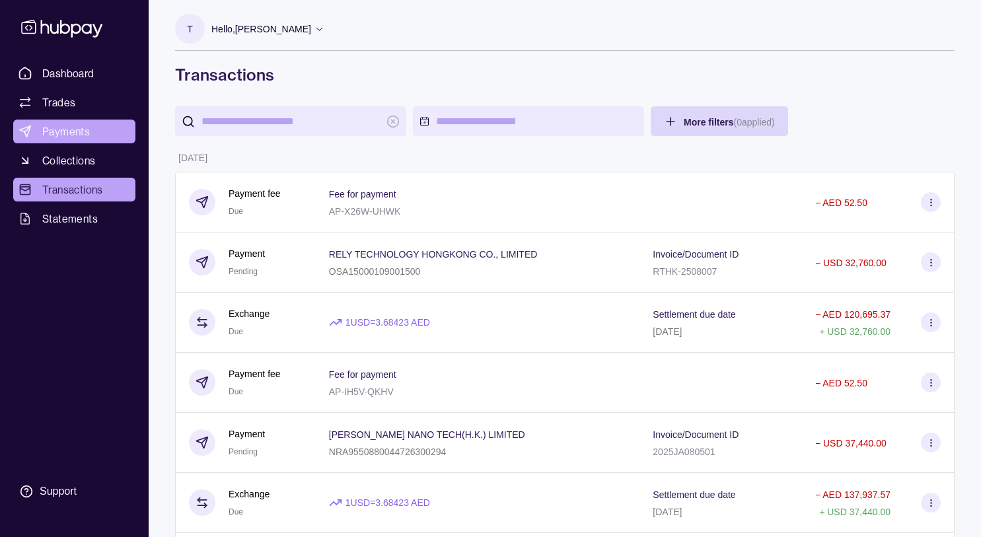
click at [69, 129] on span "Payments" at bounding box center [66, 132] width 48 height 16
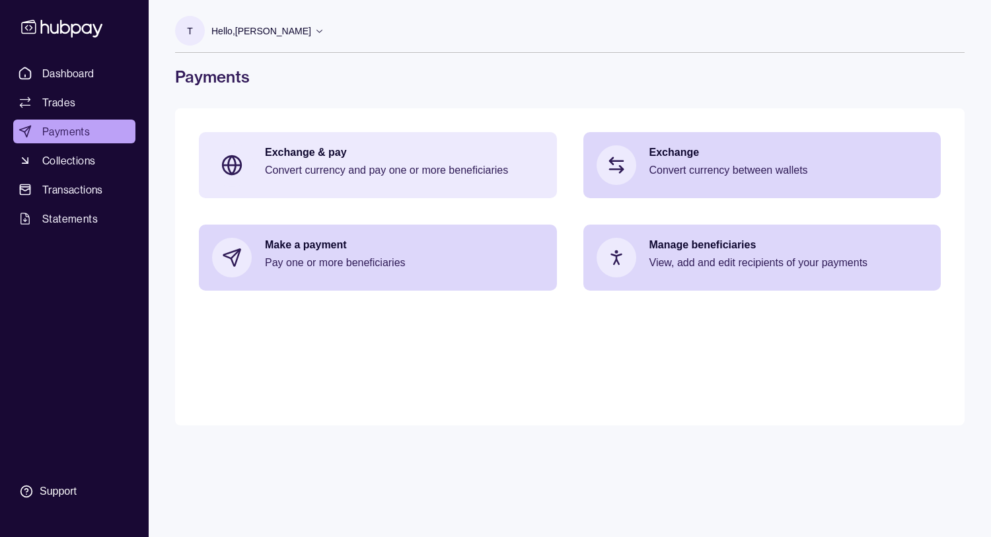
click at [316, 156] on p "Exchange & pay" at bounding box center [404, 152] width 279 height 15
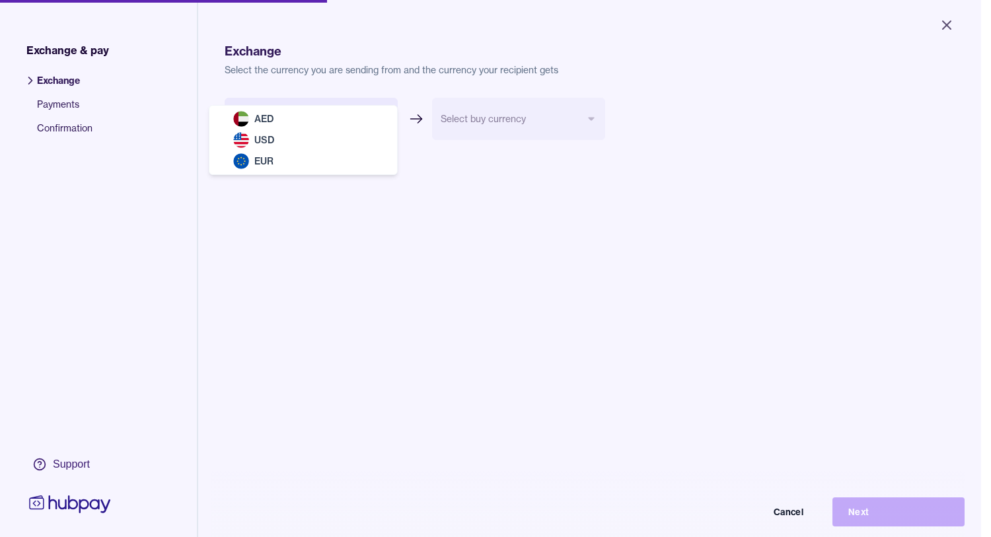
click at [384, 116] on body "Close Exchange & pay Exchange Payments Confirmation Support Exchange Select the…" at bounding box center [490, 268] width 981 height 537
select select "***"
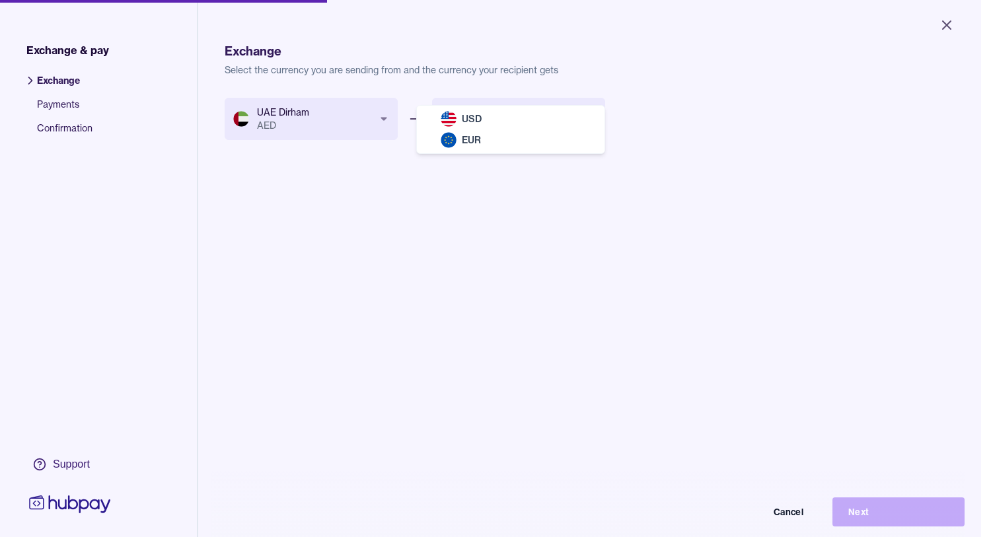
click at [593, 118] on body "Close Exchange & pay Exchange Payments Confirmation Support Exchange Select the…" at bounding box center [490, 268] width 981 height 537
select select "***"
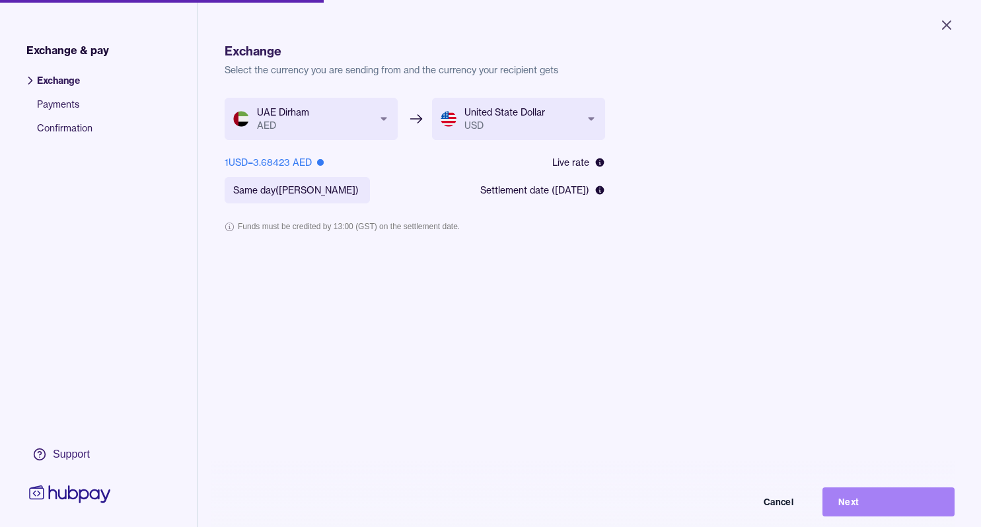
click at [874, 507] on button "Next" at bounding box center [889, 502] width 132 height 29
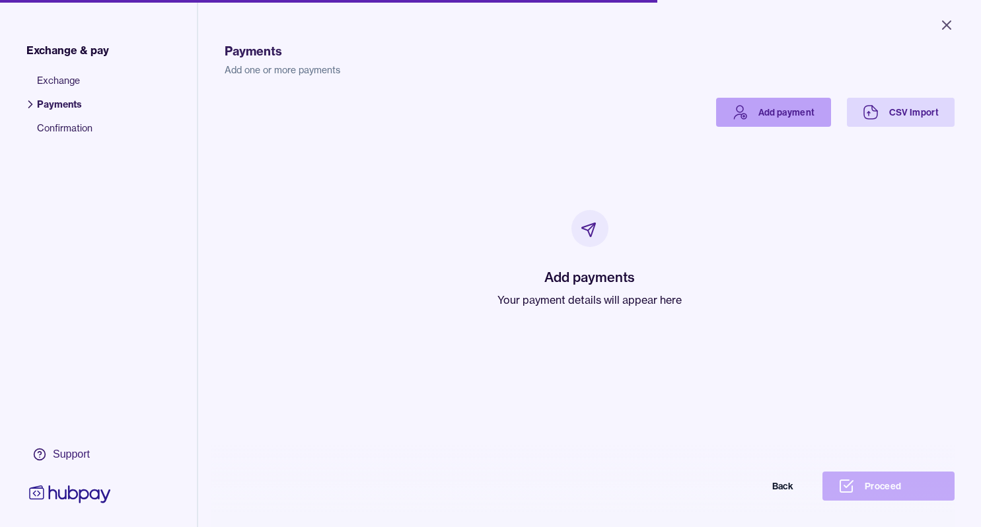
click at [770, 109] on link "Add payment" at bounding box center [773, 112] width 115 height 29
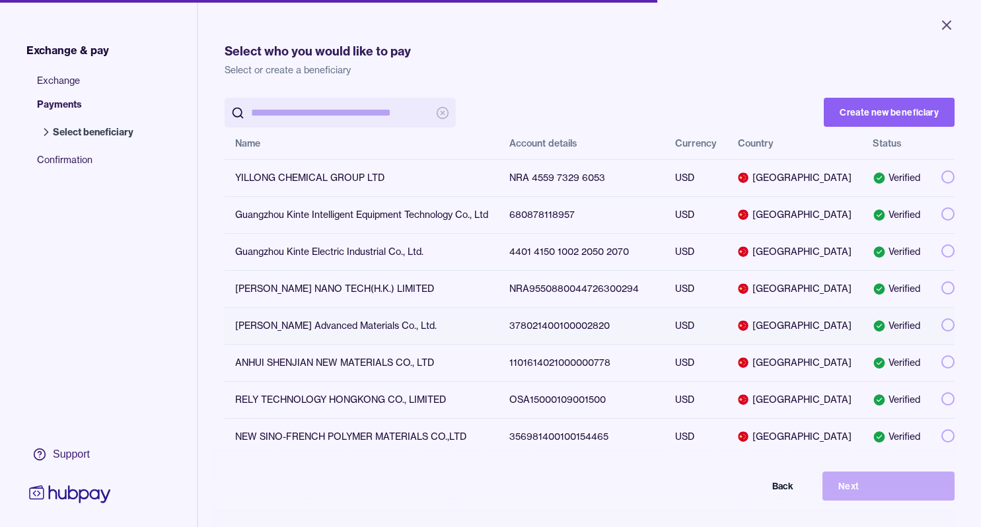
click at [941, 327] on button "button" at bounding box center [947, 324] width 13 height 13
click at [918, 490] on button "Next" at bounding box center [889, 486] width 132 height 29
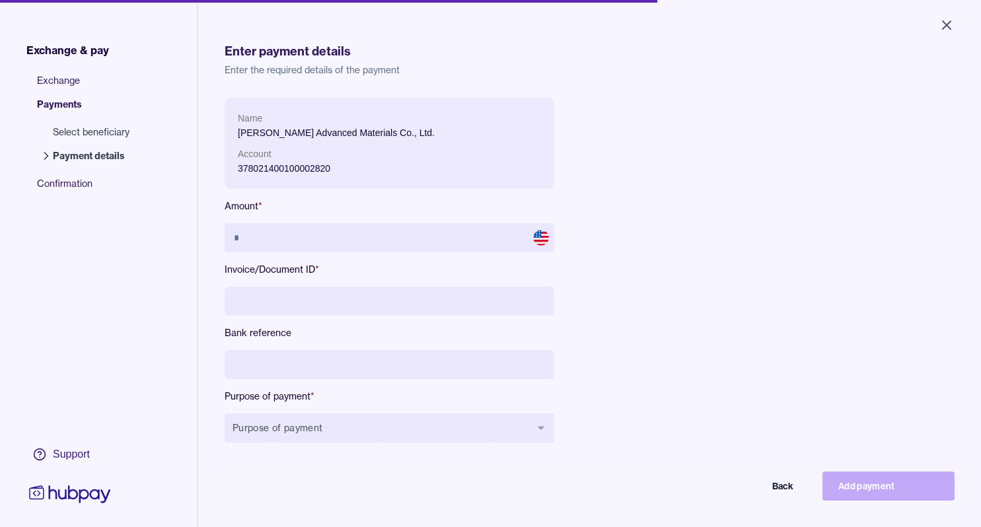
click at [275, 297] on input at bounding box center [390, 301] width 330 height 29
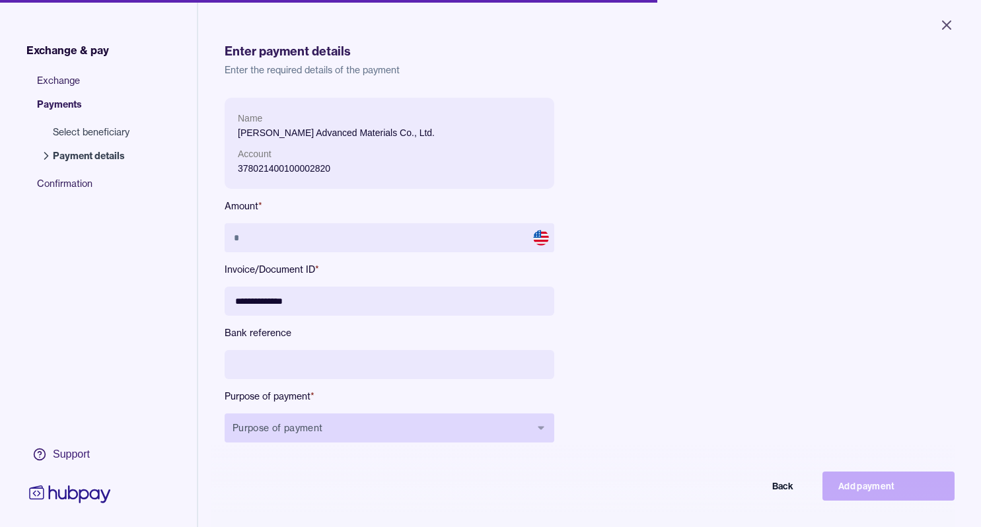
type input "**********"
click at [544, 425] on icon "button" at bounding box center [541, 428] width 11 height 11
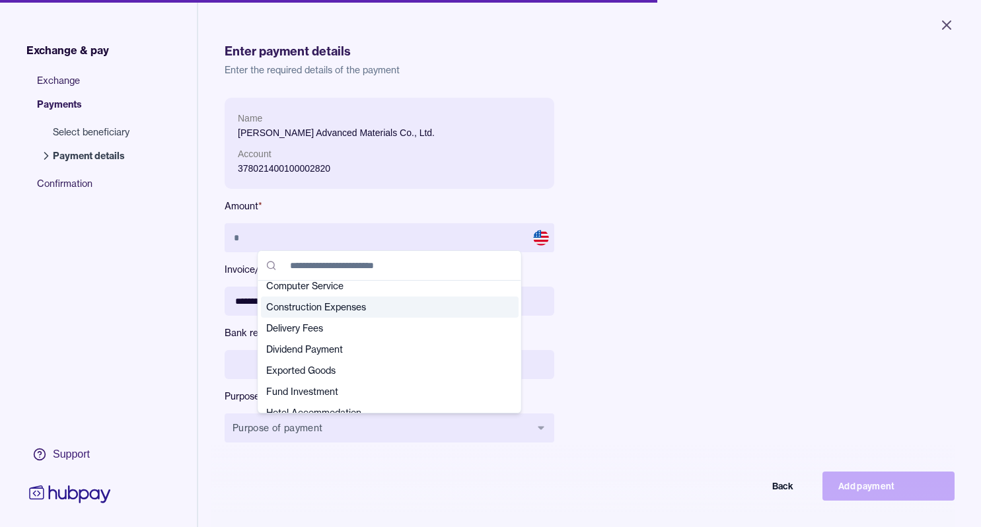
scroll to position [73, 0]
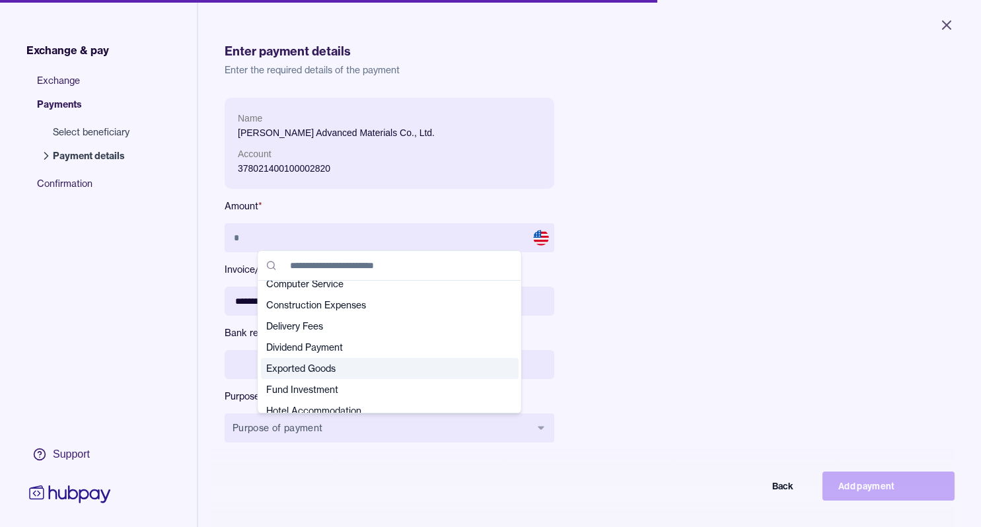
click at [357, 369] on span "Exported Goods" at bounding box center [381, 368] width 231 height 13
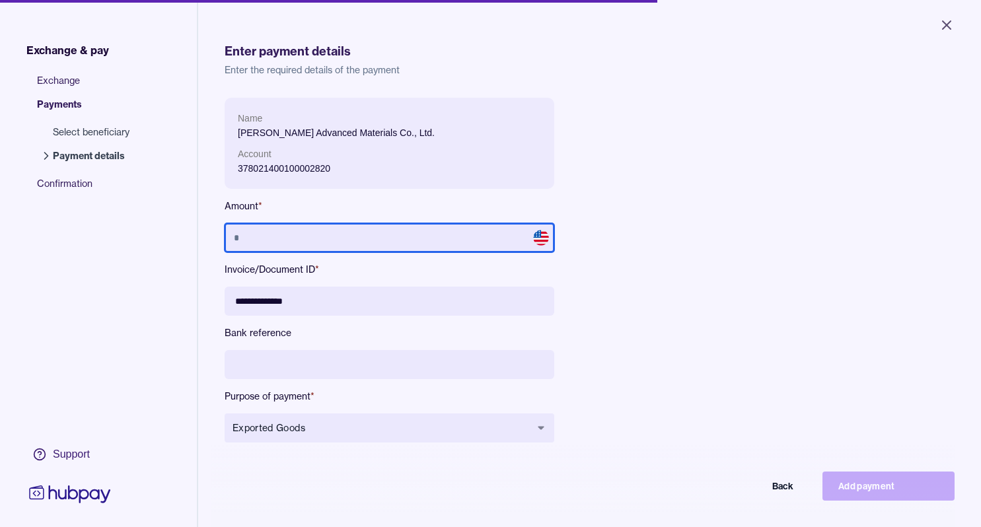
click at [363, 239] on input "text" at bounding box center [390, 237] width 330 height 29
click at [363, 239] on input "******" at bounding box center [390, 237] width 330 height 29
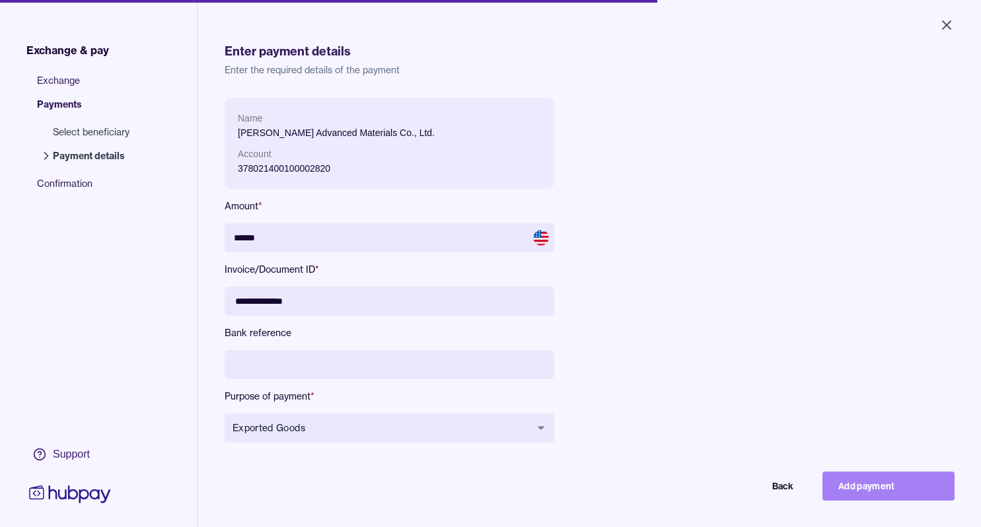
click at [884, 494] on button "Add payment" at bounding box center [889, 486] width 132 height 29
type input "*****"
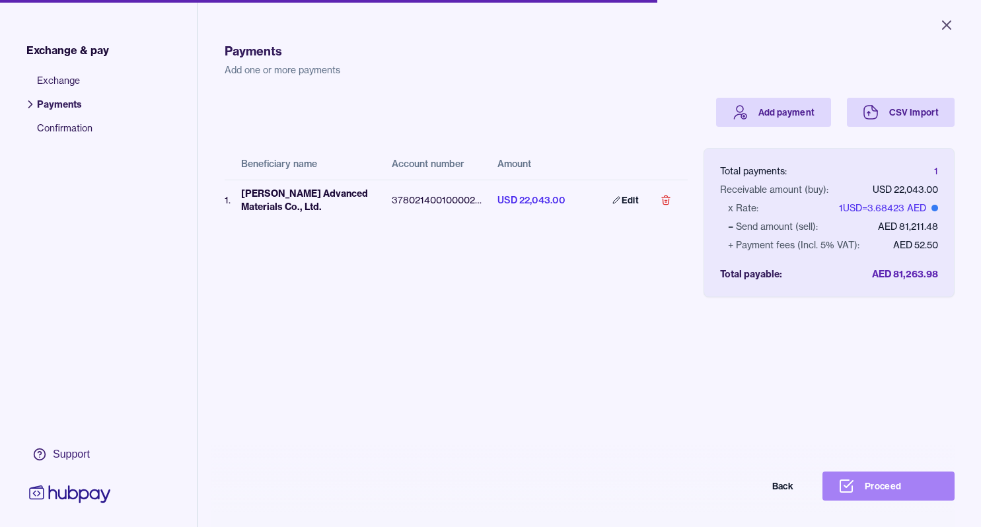
click at [943, 496] on button "Proceed" at bounding box center [889, 486] width 132 height 29
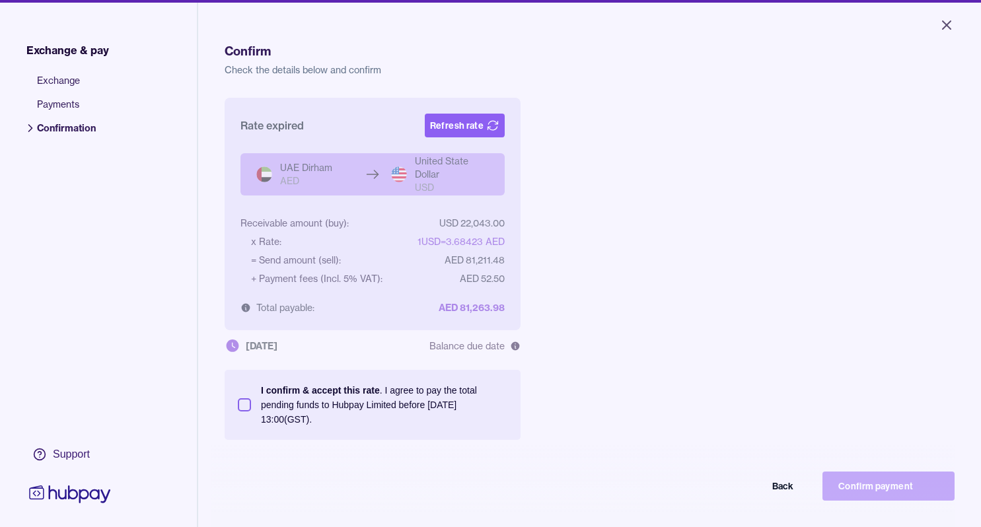
click at [250, 407] on button "I confirm & accept this rate . I agree to pay the total pending funds to Hubpay…" at bounding box center [244, 404] width 13 height 13
click at [478, 126] on button "Refresh rate" at bounding box center [465, 126] width 80 height 24
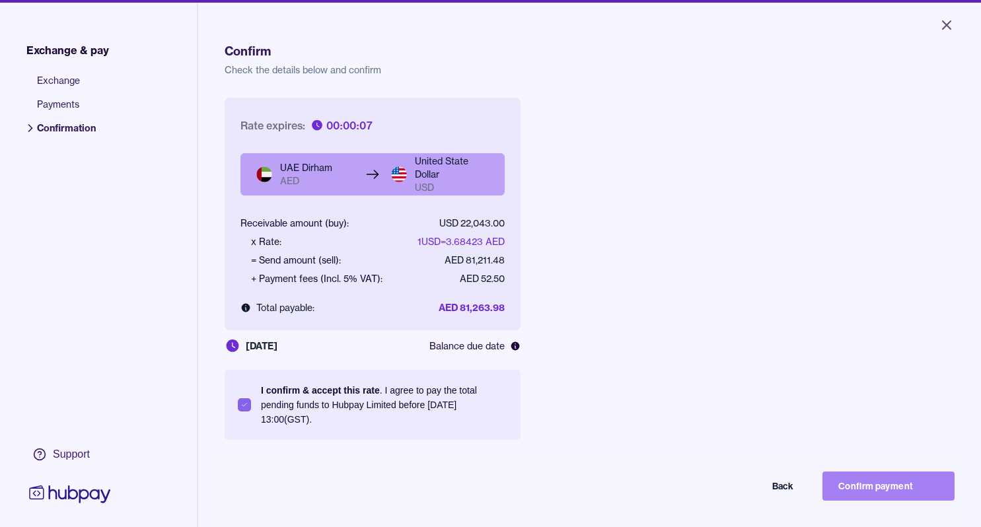
click at [904, 494] on button "Confirm payment" at bounding box center [889, 486] width 132 height 29
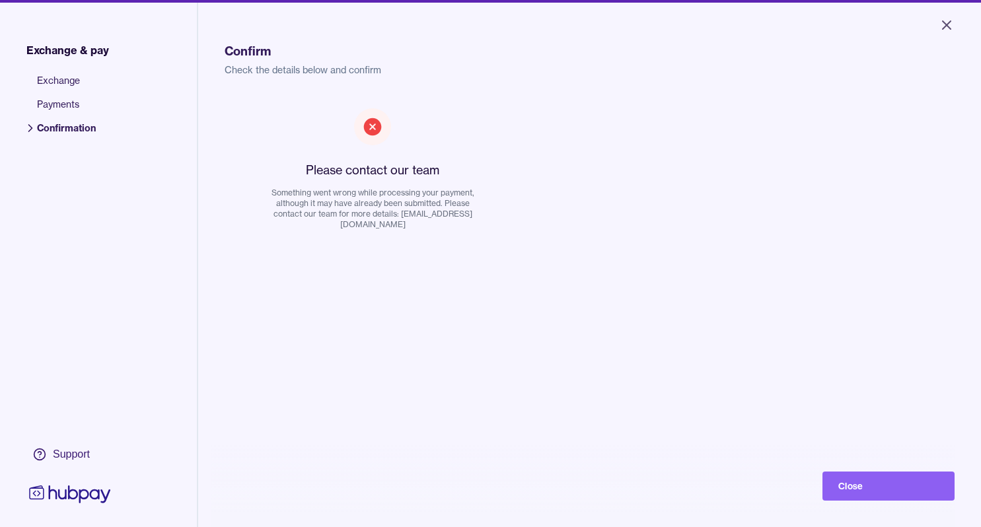
click at [904, 494] on button "Close" at bounding box center [889, 486] width 132 height 29
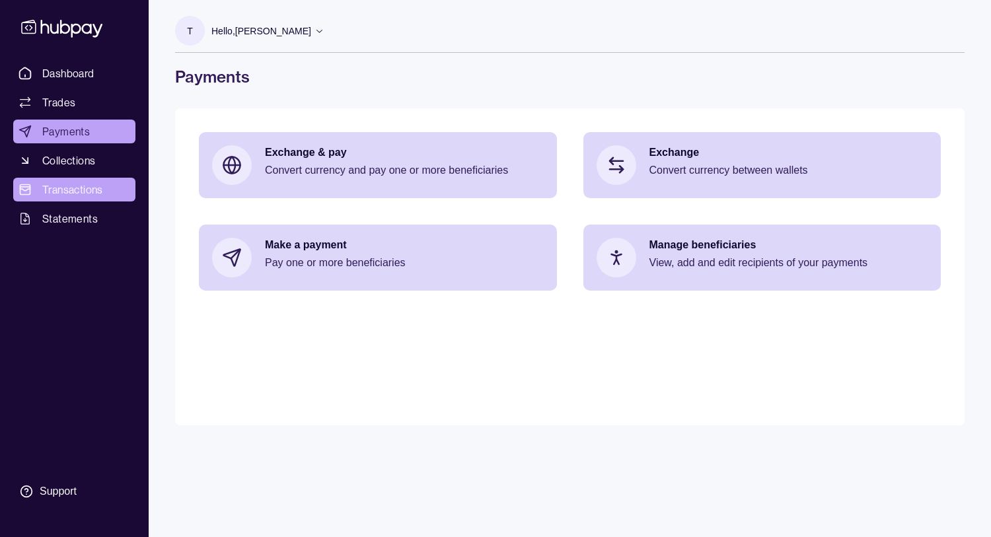
click at [91, 186] on span "Transactions" at bounding box center [72, 190] width 61 height 16
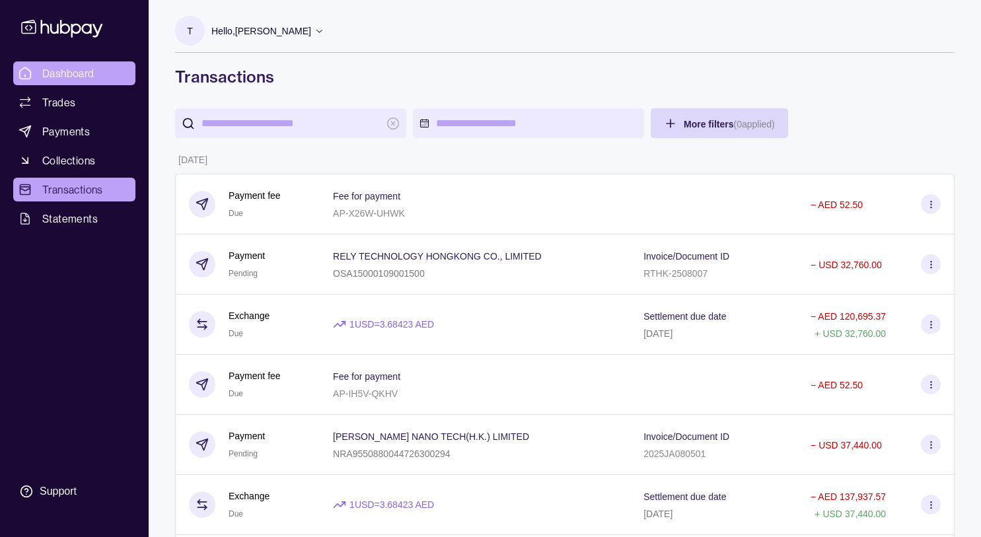
click at [96, 73] on link "Dashboard" at bounding box center [74, 73] width 122 height 24
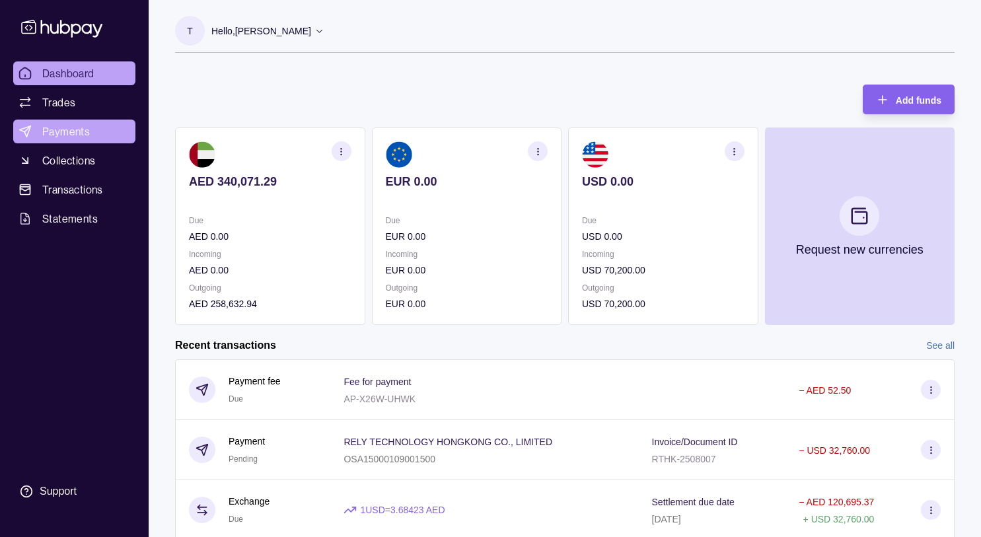
click at [92, 130] on link "Payments" at bounding box center [74, 132] width 122 height 24
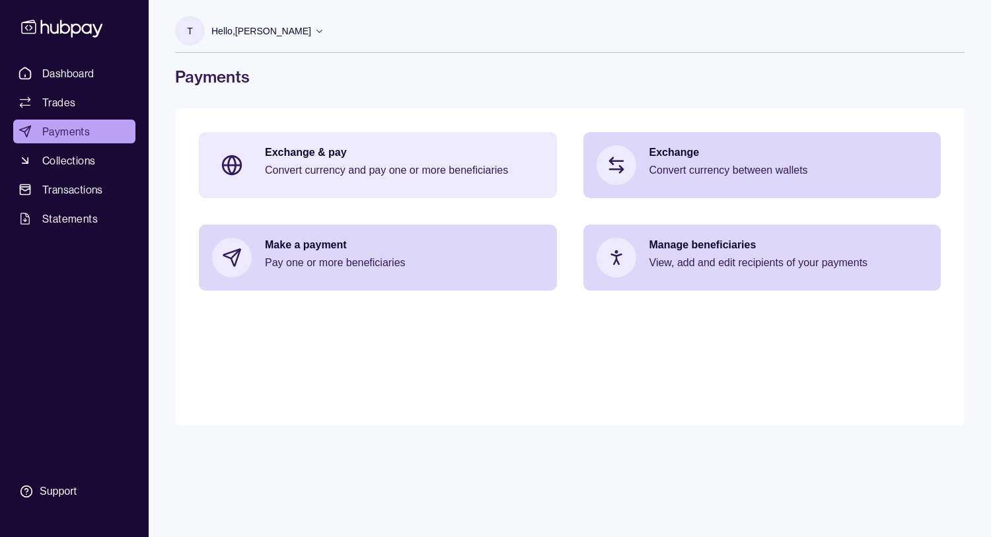
click at [396, 172] on p "Convert currency and pay one or more beneficiaries" at bounding box center [404, 170] width 279 height 15
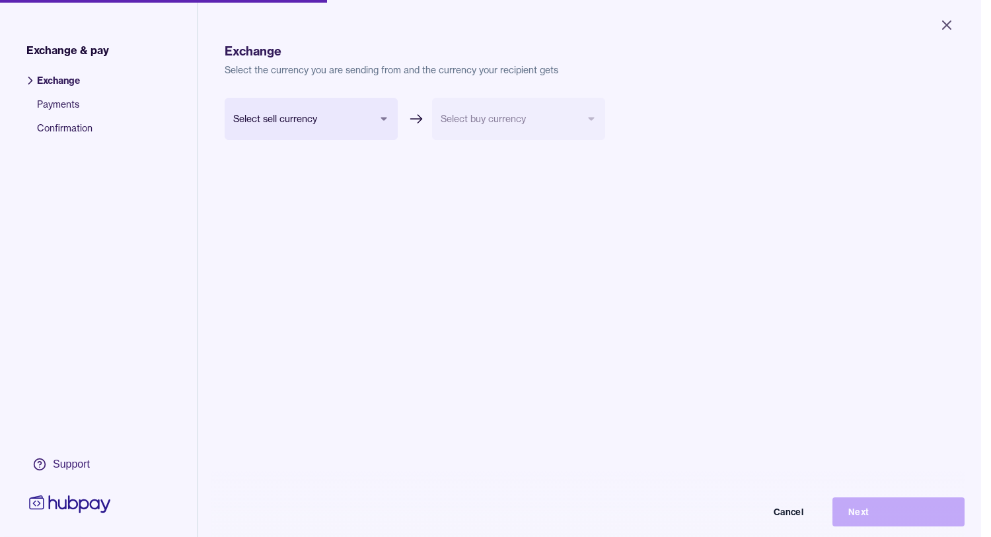
click at [386, 118] on html "Close Exchange & pay Exchange Payments Confirmation Support Exchange Select the…" at bounding box center [495, 268] width 991 height 537
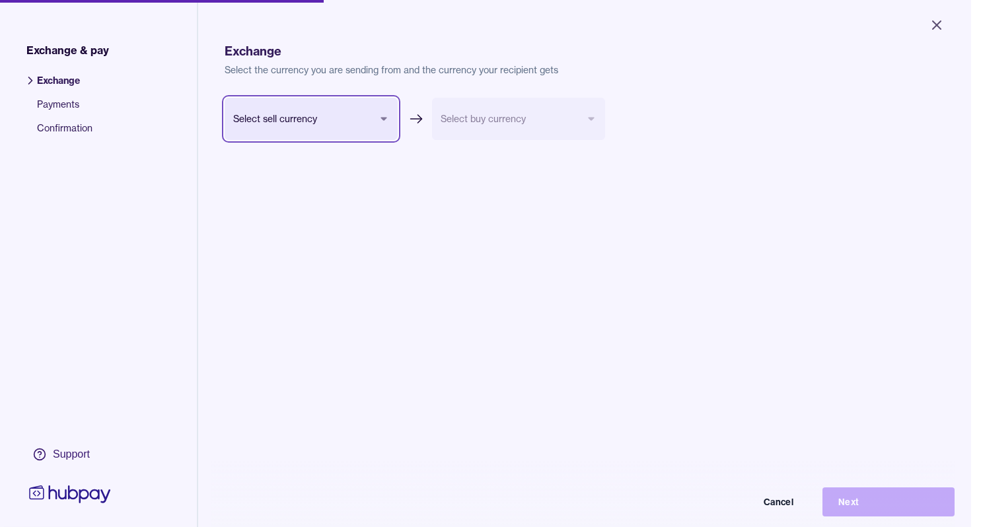
click at [386, 118] on html "Close Exchange & pay Exchange Payments Confirmation Support Exchange Select the…" at bounding box center [490, 263] width 981 height 527
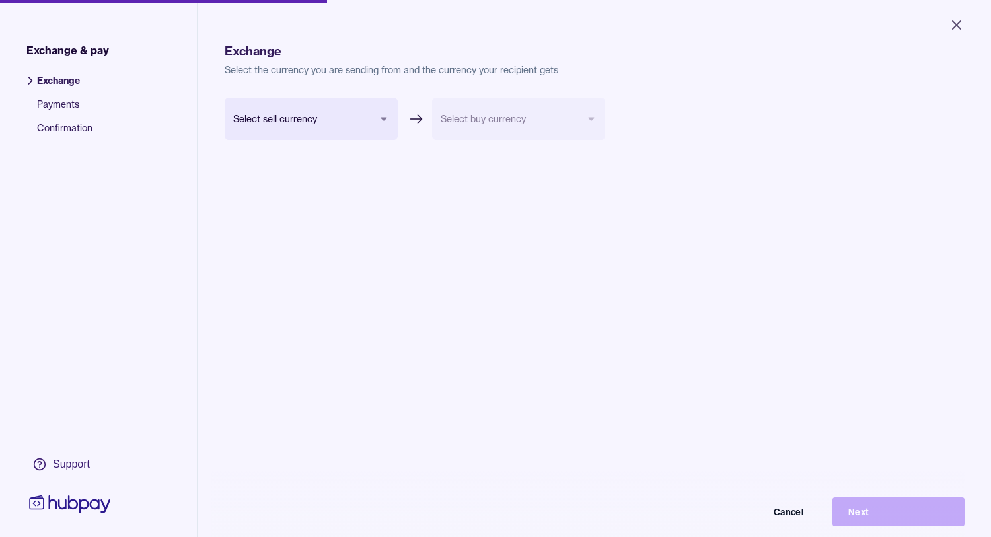
click at [386, 118] on body "Close Exchange & pay Exchange Payments Confirmation Support Exchange Select the…" at bounding box center [495, 268] width 991 height 537
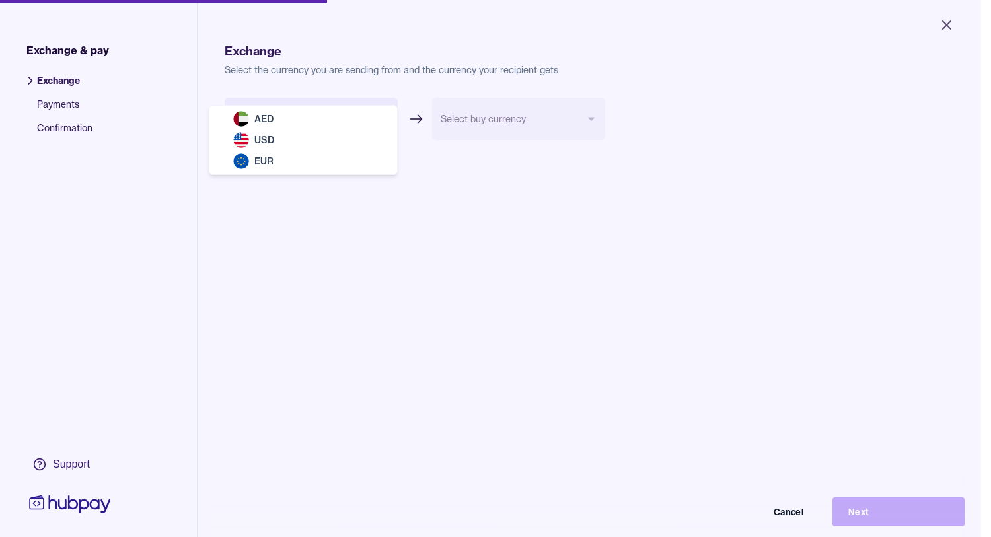
select select "***"
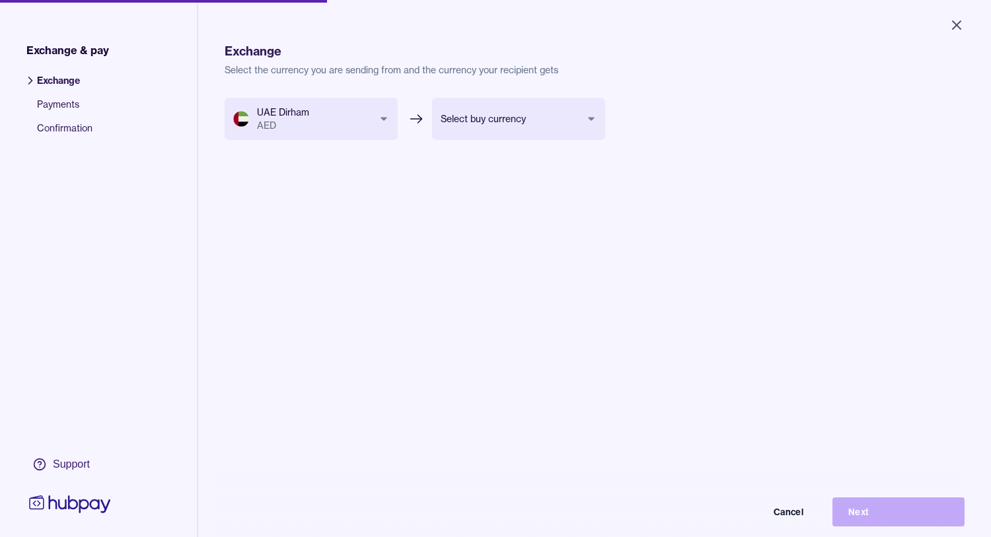
click at [594, 116] on body "Close Exchange & pay Exchange Payments Confirmation Support Exchange Select the…" at bounding box center [495, 268] width 991 height 537
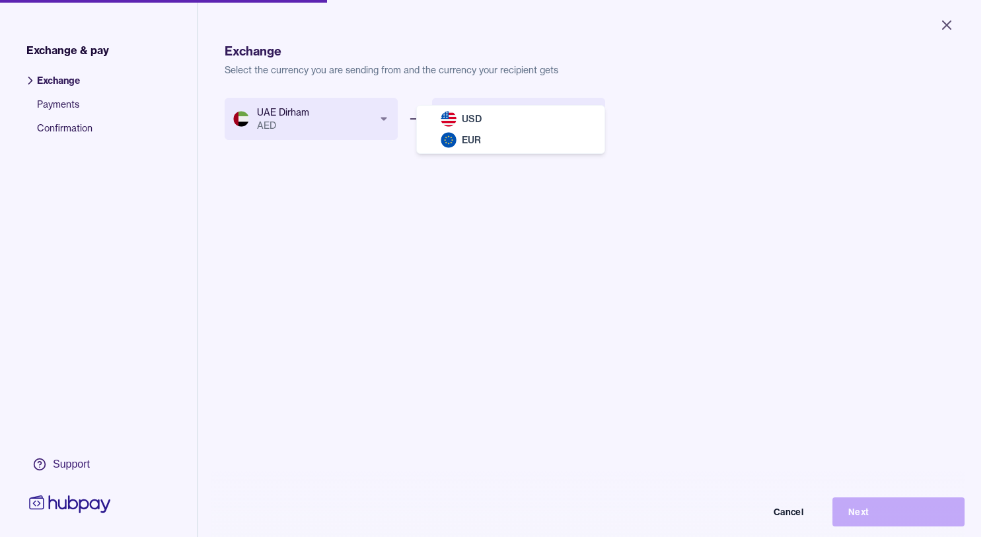
select select "***"
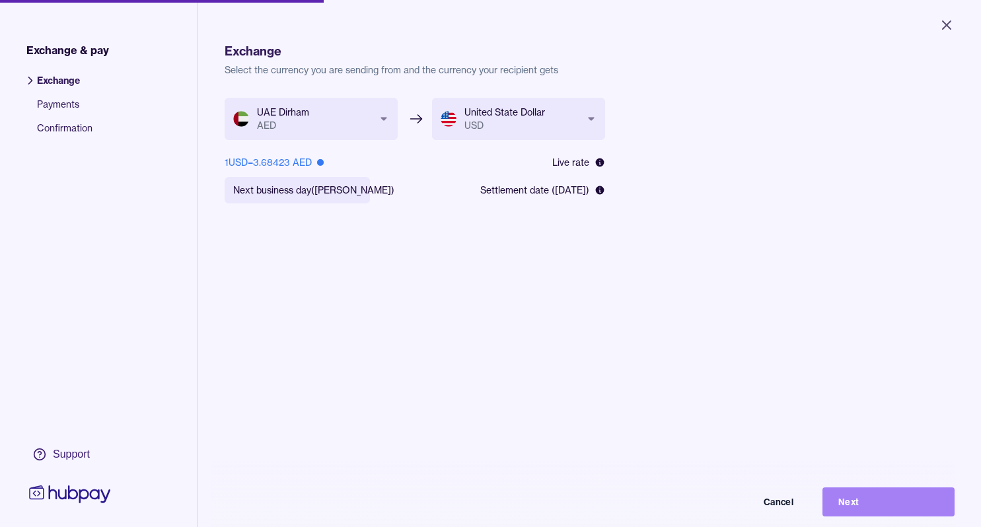
click at [879, 508] on button "Next" at bounding box center [889, 502] width 132 height 29
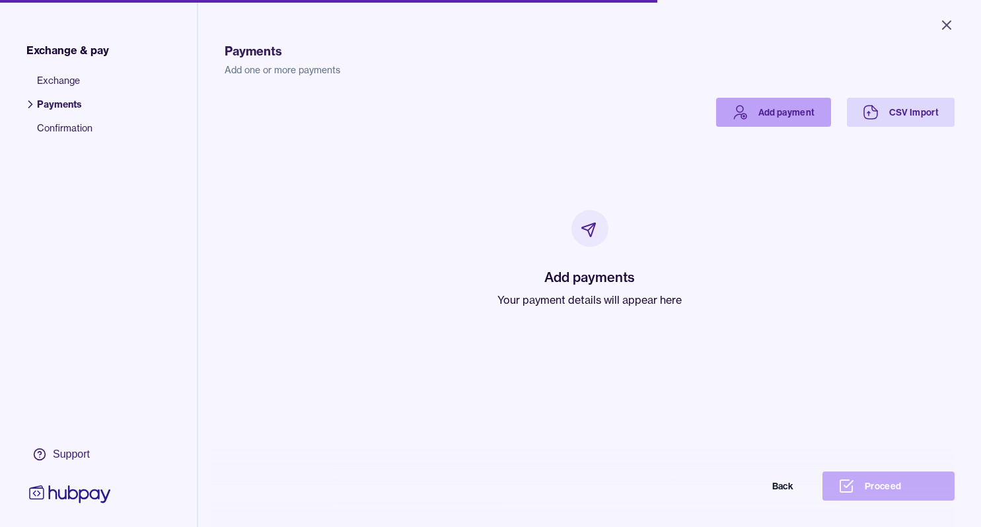
click at [785, 112] on link "Add payment" at bounding box center [773, 112] width 115 height 29
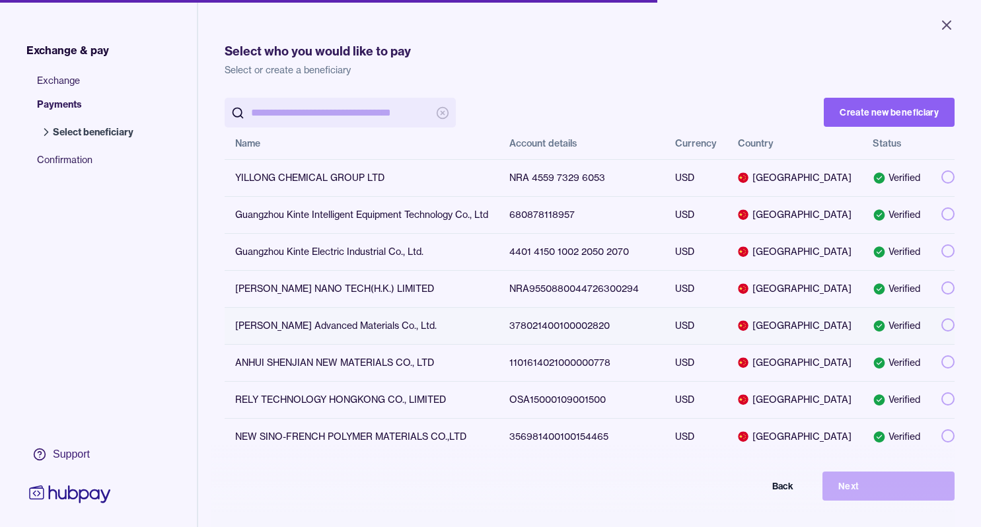
click at [941, 328] on button "button" at bounding box center [947, 324] width 13 height 13
click at [916, 500] on button "Next" at bounding box center [889, 486] width 132 height 29
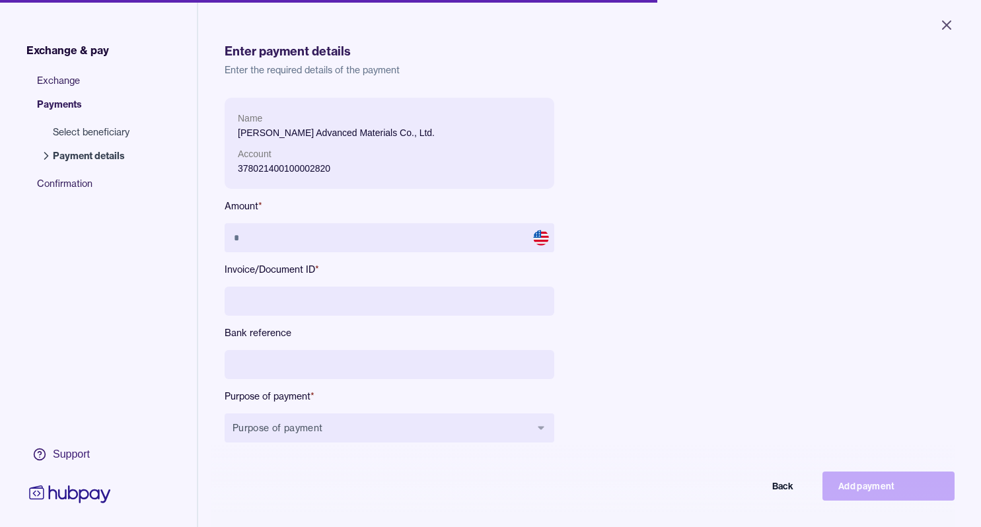
click at [286, 303] on input at bounding box center [390, 301] width 330 height 29
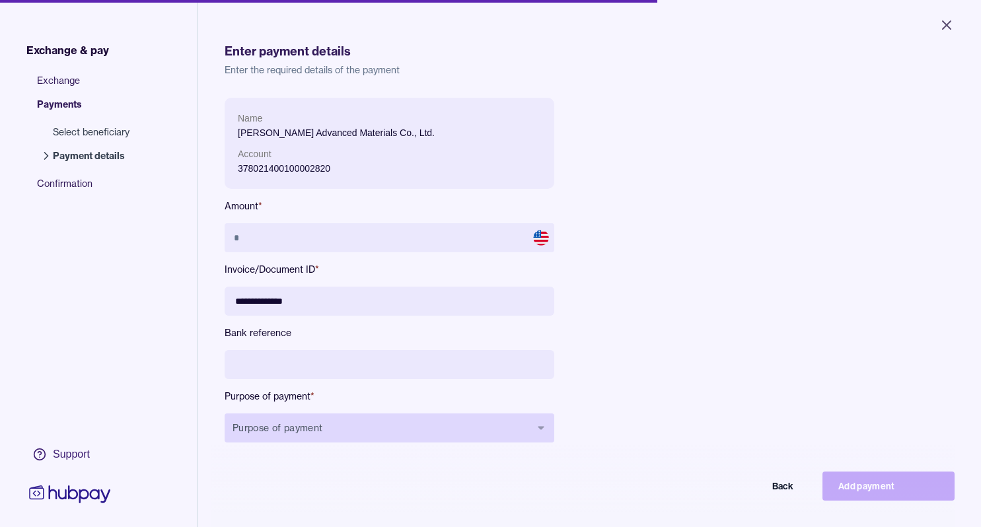
type input "**********"
click at [548, 427] on button "Purpose of payment" at bounding box center [390, 428] width 330 height 29
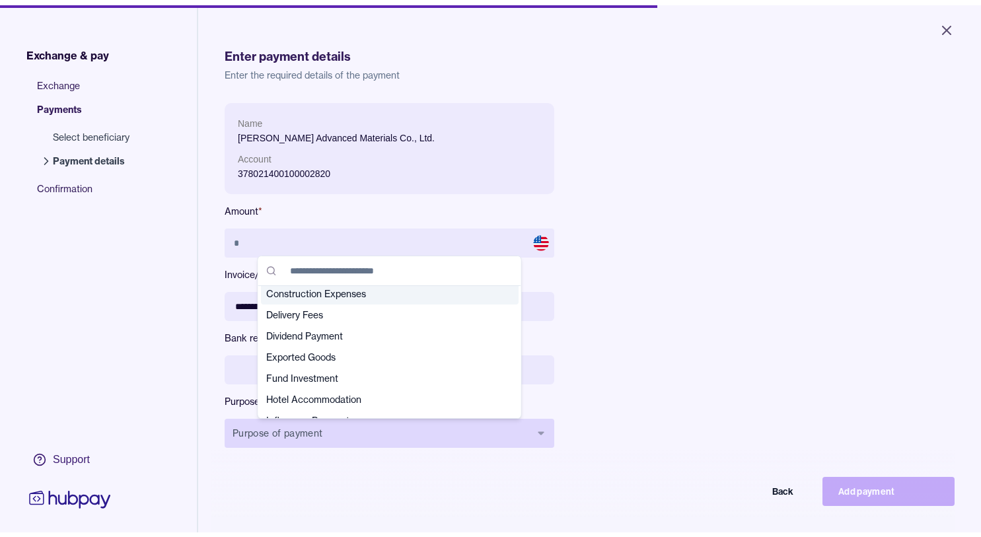
scroll to position [90, 0]
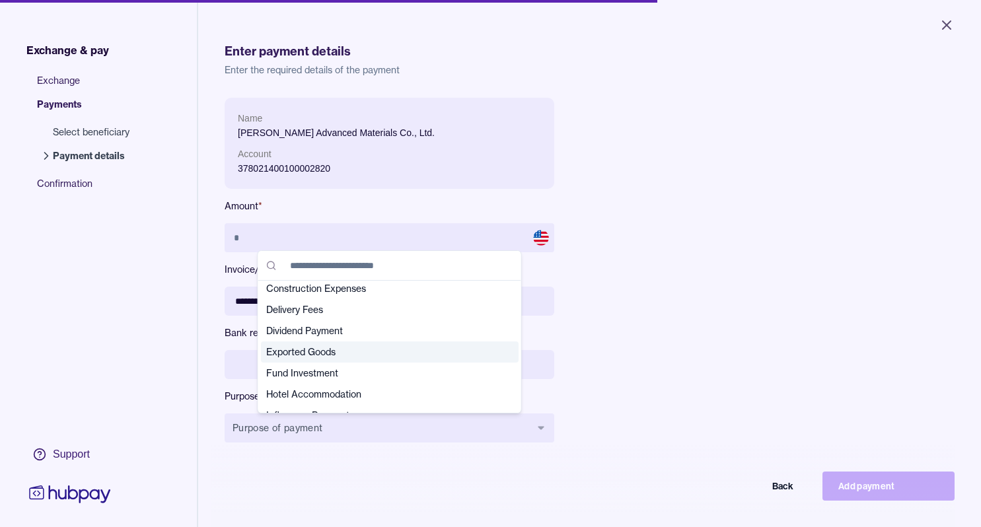
click at [422, 352] on span "Exported Goods" at bounding box center [381, 352] width 231 height 13
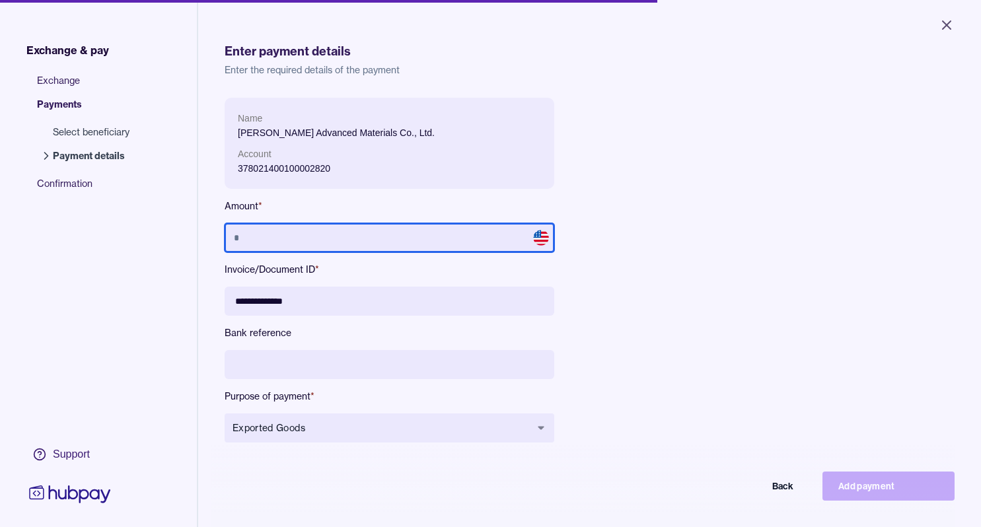
click at [356, 236] on input "text" at bounding box center [390, 237] width 330 height 29
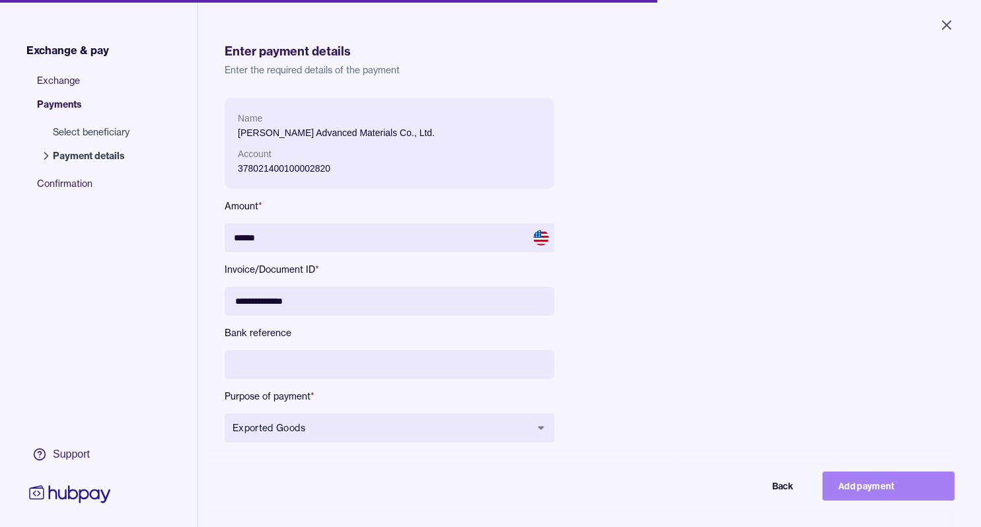
click at [874, 494] on button "Add payment" at bounding box center [889, 486] width 132 height 29
type input "*****"
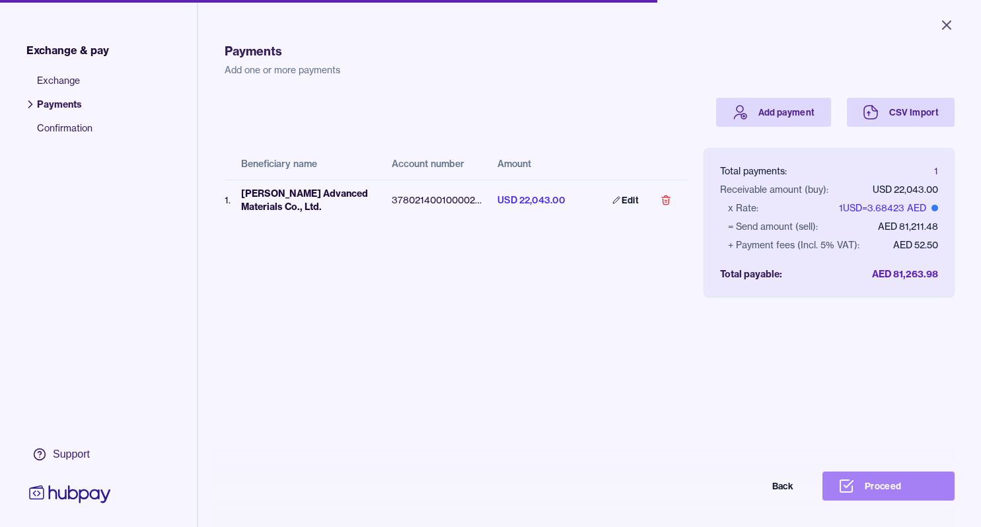
click at [874, 494] on button "Proceed" at bounding box center [889, 486] width 132 height 29
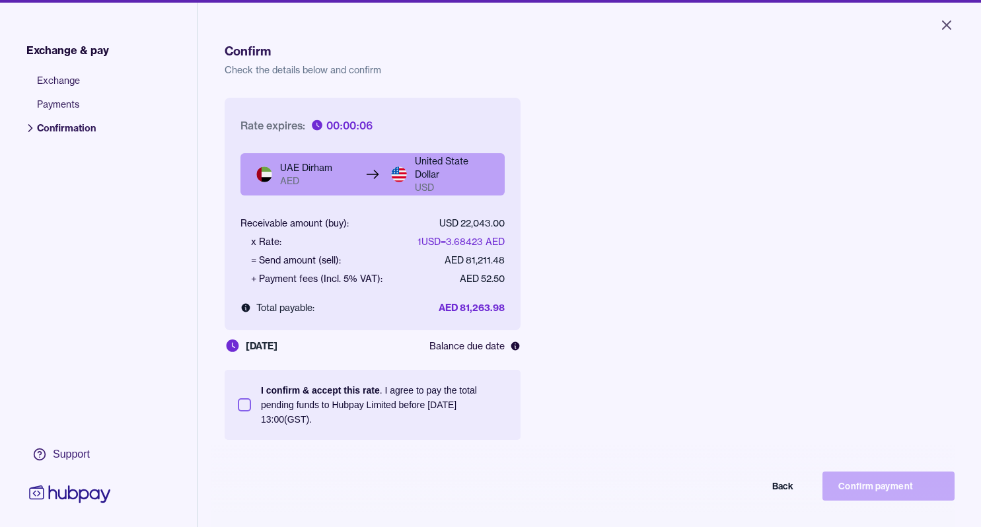
click at [248, 405] on button "I confirm & accept this rate . I agree to pay the total pending funds to Hubpay…" at bounding box center [244, 404] width 13 height 13
click at [891, 496] on button "Confirm payment" at bounding box center [889, 486] width 132 height 29
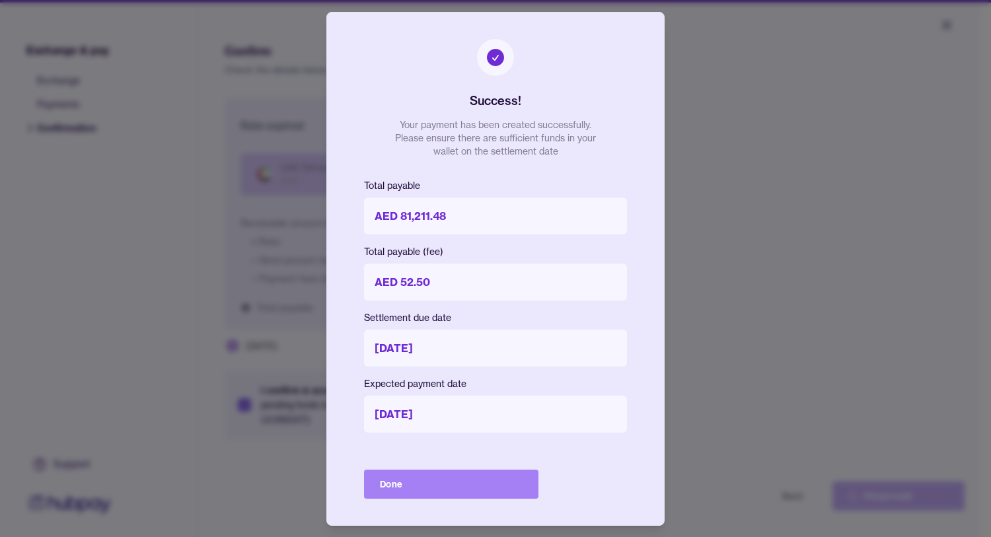
click at [428, 488] on button "Done" at bounding box center [451, 484] width 174 height 29
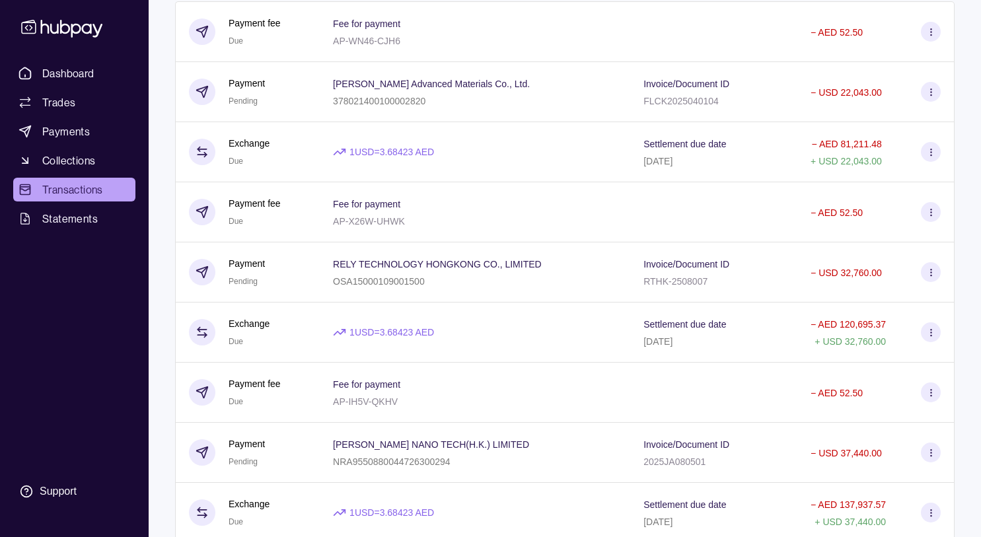
scroll to position [174, 0]
click at [100, 126] on link "Payments" at bounding box center [74, 132] width 122 height 24
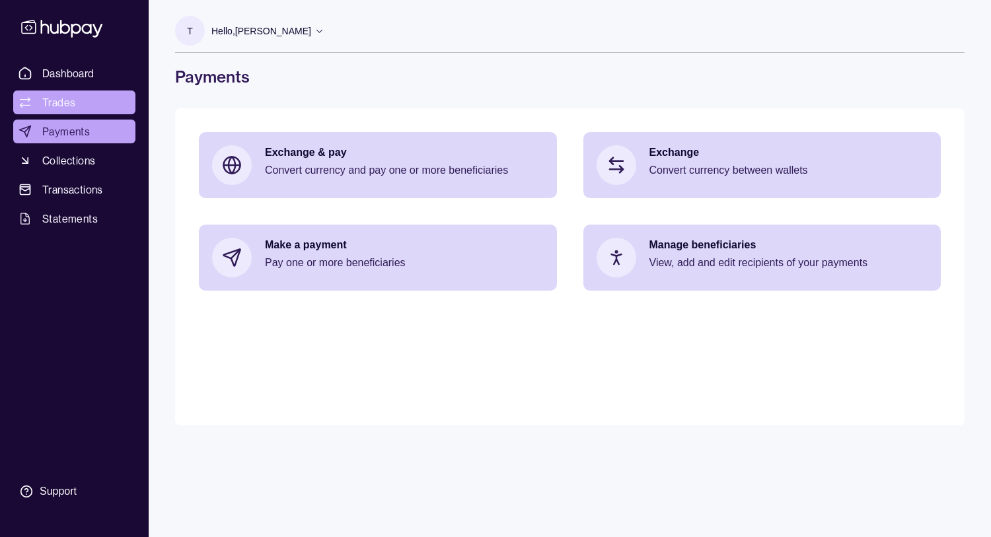
click at [94, 99] on link "Trades" at bounding box center [74, 103] width 122 height 24
